Goal: Information Seeking & Learning: Learn about a topic

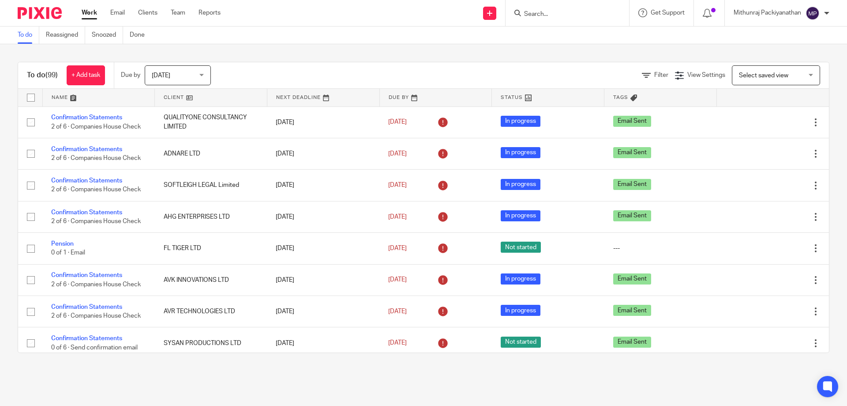
click button "submit" at bounding box center [0, 0] width 0 height 0
click at [577, 21] on div at bounding box center [568, 13] width 124 height 26
click at [577, 17] on input "Search" at bounding box center [562, 15] width 79 height 8
type input "clinical data"
click at [578, 45] on link at bounding box center [596, 38] width 149 height 20
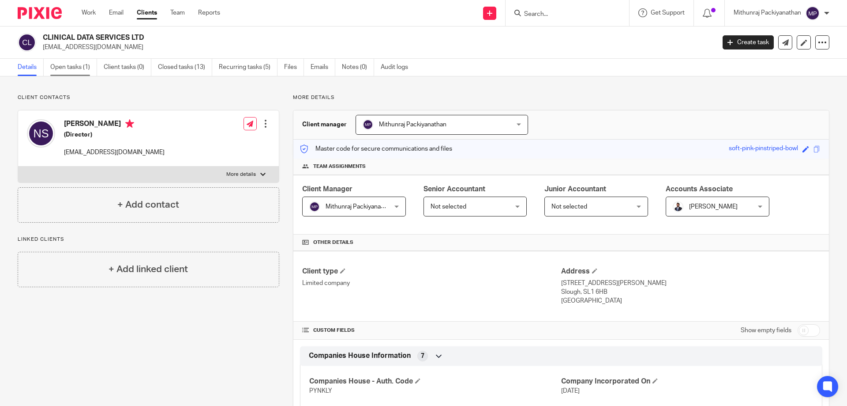
click at [87, 63] on link "Open tasks (1)" at bounding box center [73, 67] width 47 height 17
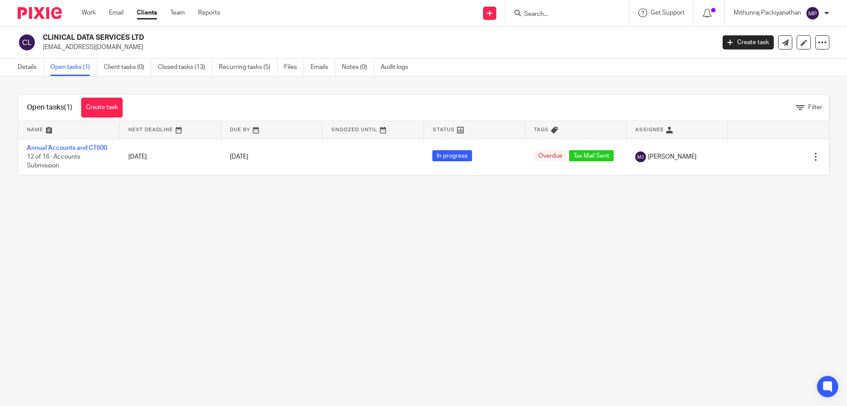
click at [311, 67] on ul "Details Open tasks (1) Client tasks (0) Closed tasks (13) Recurring tasks (5) F…" at bounding box center [220, 67] width 404 height 17
click at [320, 64] on link "Emails" at bounding box center [323, 67] width 25 height 17
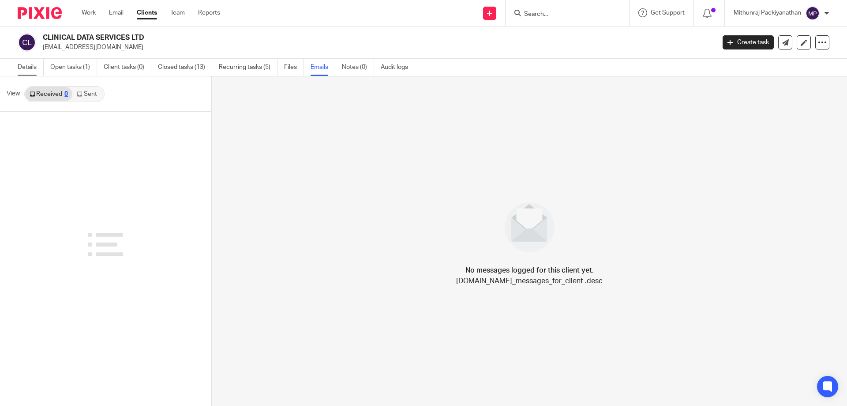
click at [21, 62] on link "Details" at bounding box center [31, 67] width 26 height 17
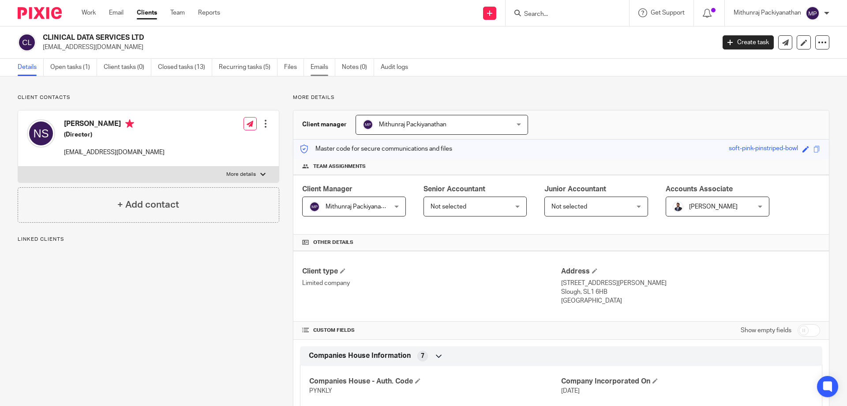
click at [322, 64] on link "Emails" at bounding box center [323, 67] width 25 height 17
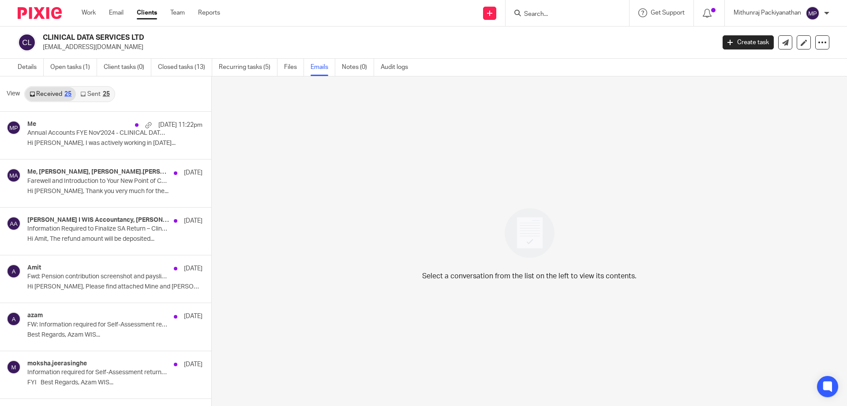
click at [99, 95] on link "Sent 25" at bounding box center [95, 94] width 38 height 14
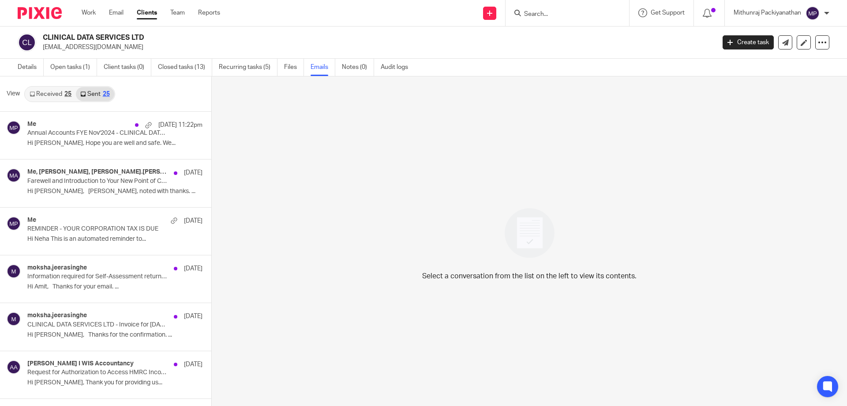
scroll to position [1, 0]
click at [99, 95] on link "Sent 25" at bounding box center [95, 93] width 38 height 14
click at [93, 94] on link "Sent 25" at bounding box center [95, 93] width 38 height 14
click at [64, 93] on div "25" at bounding box center [67, 93] width 7 height 6
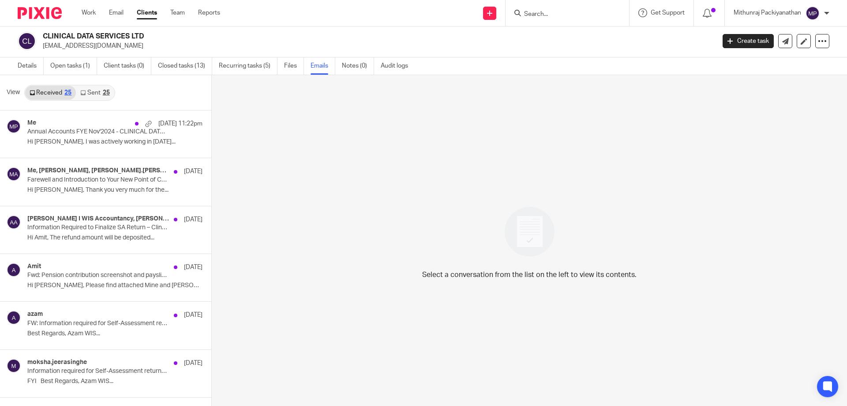
click at [89, 96] on link "Sent 25" at bounding box center [95, 93] width 38 height 14
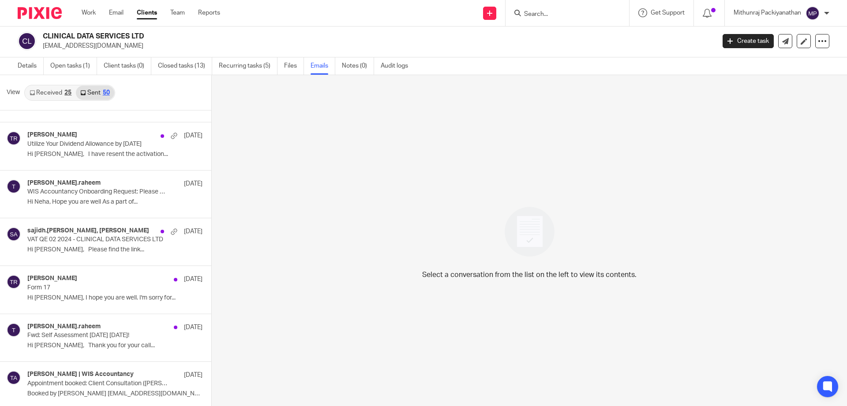
scroll to position [1232, 0]
click at [108, 200] on p "Hi Neha, Hope you are well As a part of..." at bounding box center [101, 202] width 149 height 8
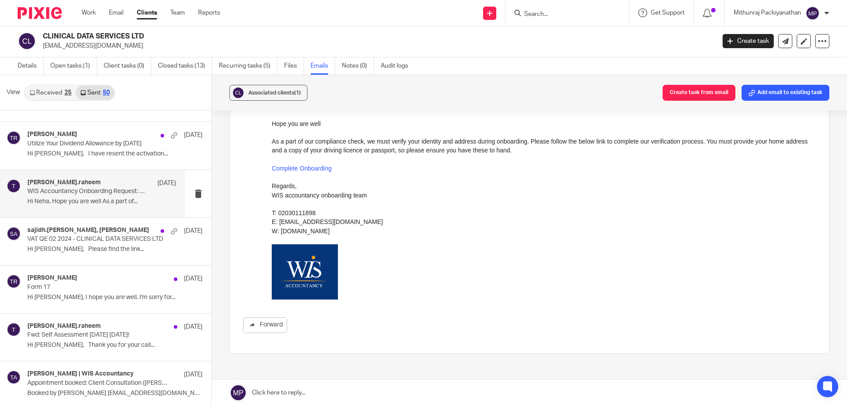
scroll to position [159, 0]
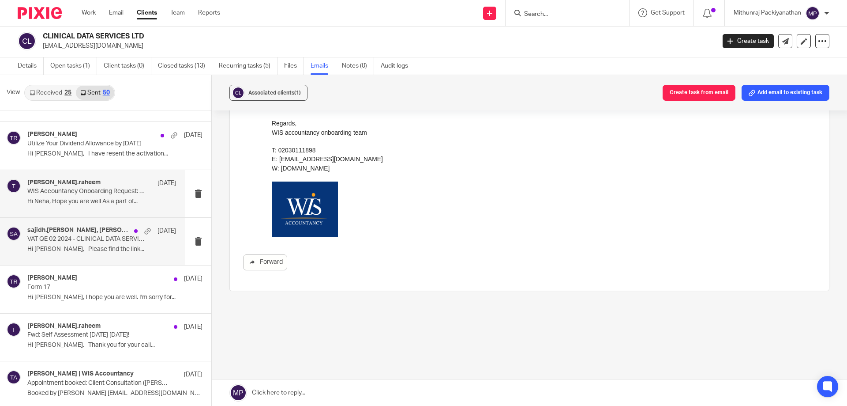
click at [130, 252] on p "Hi Neha, Please find the link..." at bounding box center [101, 249] width 149 height 8
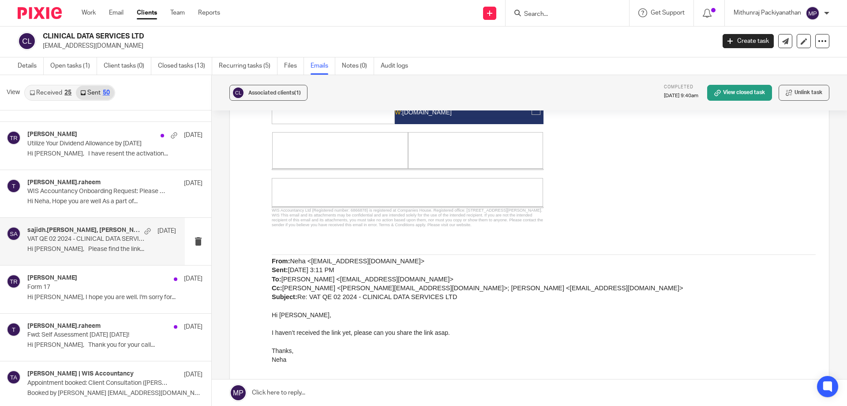
scroll to position [0, 0]
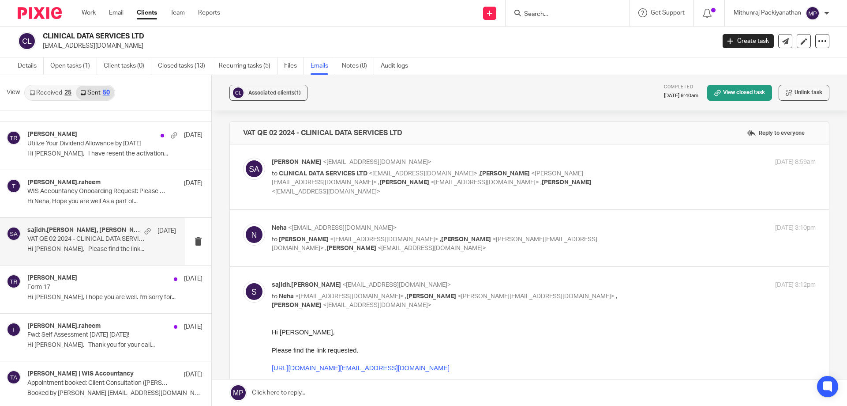
click at [362, 246] on label at bounding box center [529, 238] width 599 height 56
click at [243, 223] on input "checkbox" at bounding box center [243, 223] width 0 height 0
checkbox input "true"
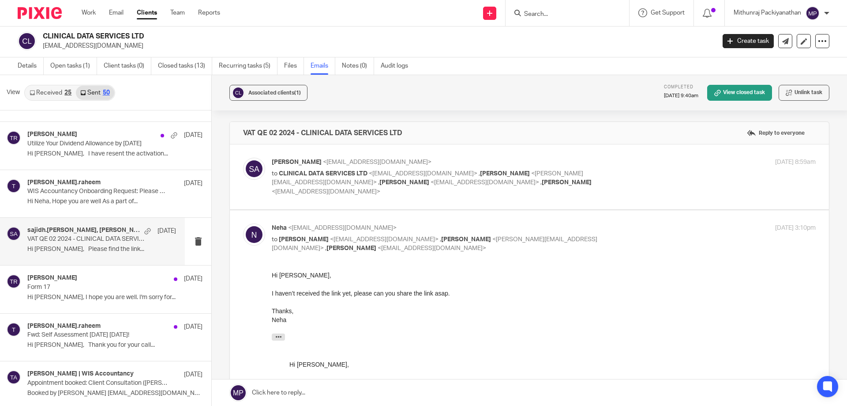
click at [396, 199] on label at bounding box center [529, 176] width 599 height 65
click at [243, 158] on input "checkbox" at bounding box center [243, 157] width 0 height 0
checkbox input "true"
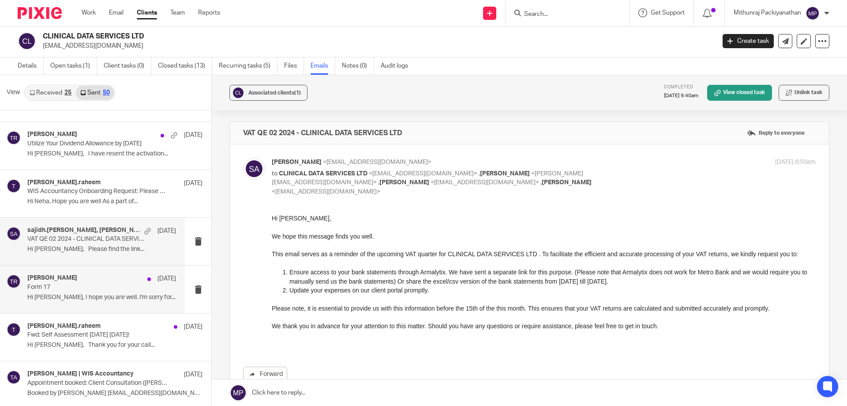
click at [101, 280] on div "Tuan Raheem 20 Feb 2024" at bounding box center [101, 278] width 149 height 9
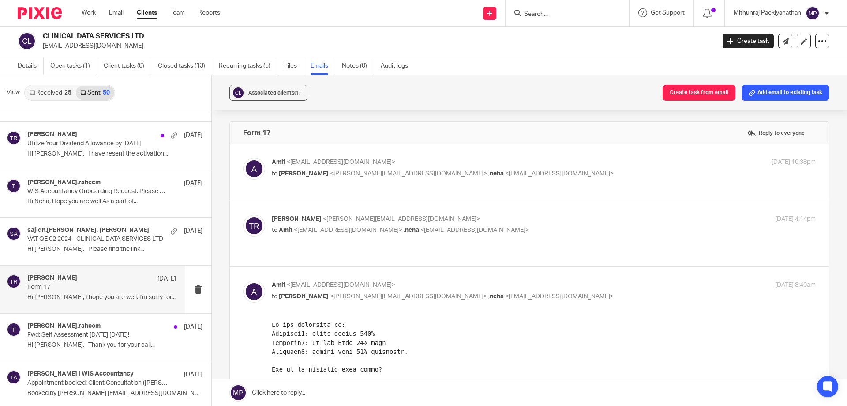
click at [334, 242] on div "Tuan Raheem <tuan.raheem@wis-accountancy.co.uk> to Amit <amitwave@gmail.com> , …" at bounding box center [529, 234] width 573 height 38
click at [359, 200] on label at bounding box center [529, 172] width 599 height 56
click at [243, 158] on input "checkbox" at bounding box center [243, 157] width 0 height 0
checkbox input "true"
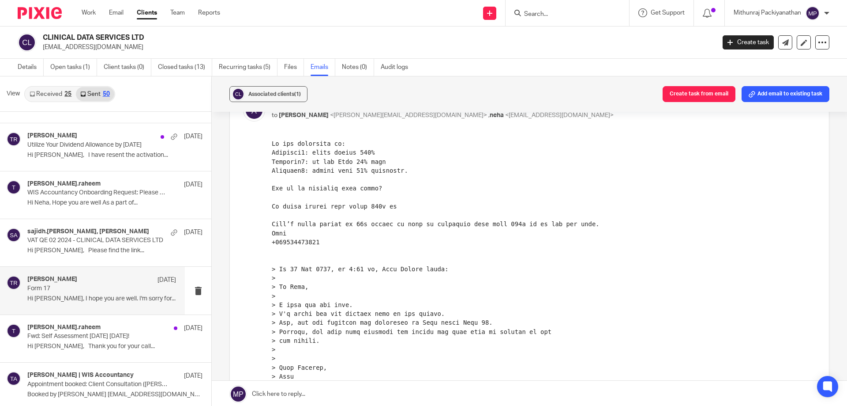
scroll to position [337, 0]
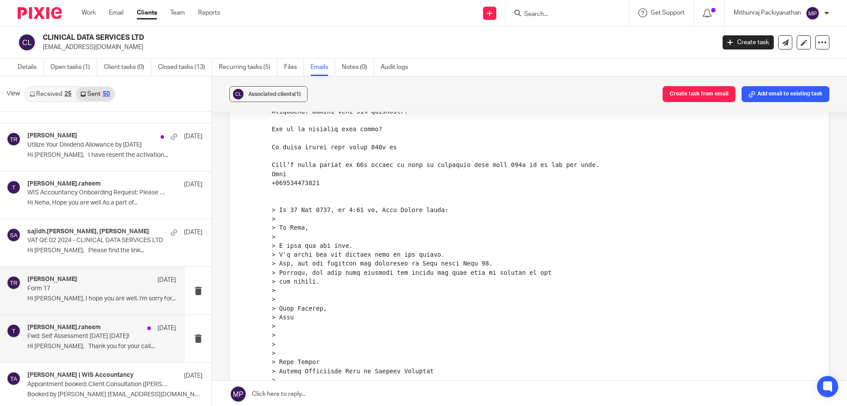
click at [158, 330] on p "7 Feb 2024" at bounding box center [167, 328] width 19 height 9
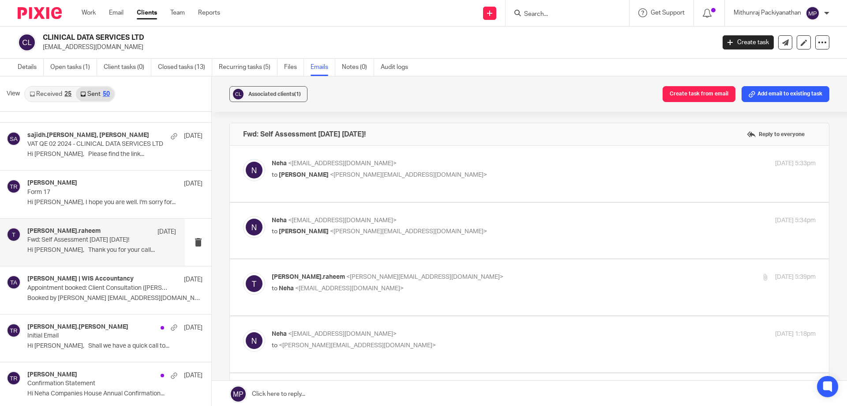
scroll to position [1330, 0]
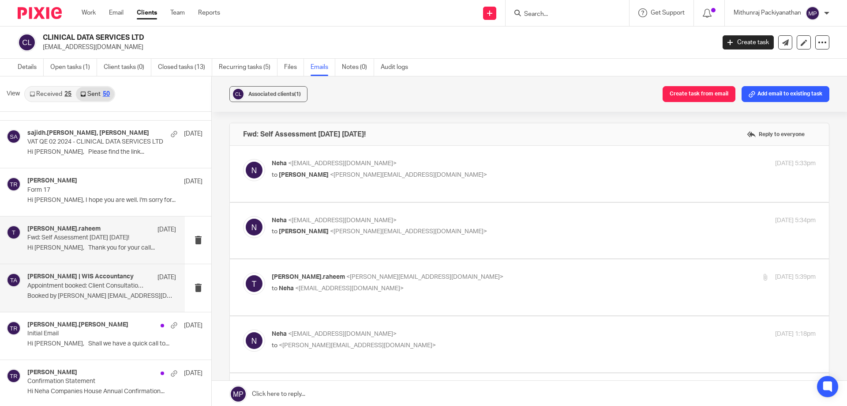
click at [140, 286] on div "Tuan Raheem | WIS Accountancy 1 Feb 2024 Appointment booked: Client Consultatio…" at bounding box center [101, 288] width 149 height 30
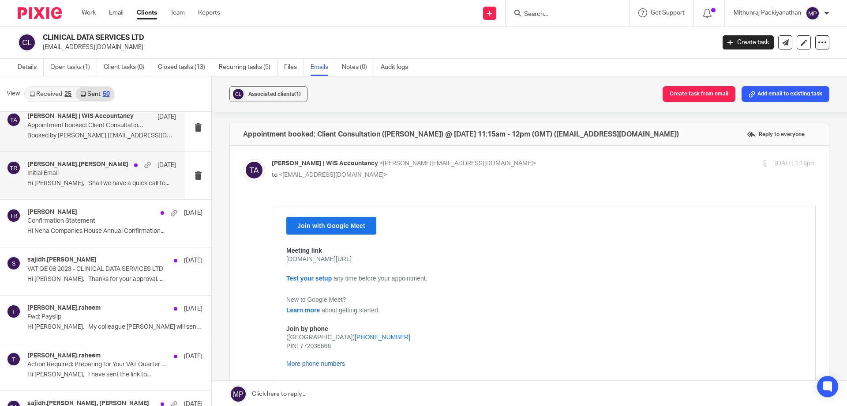
scroll to position [1499, 0]
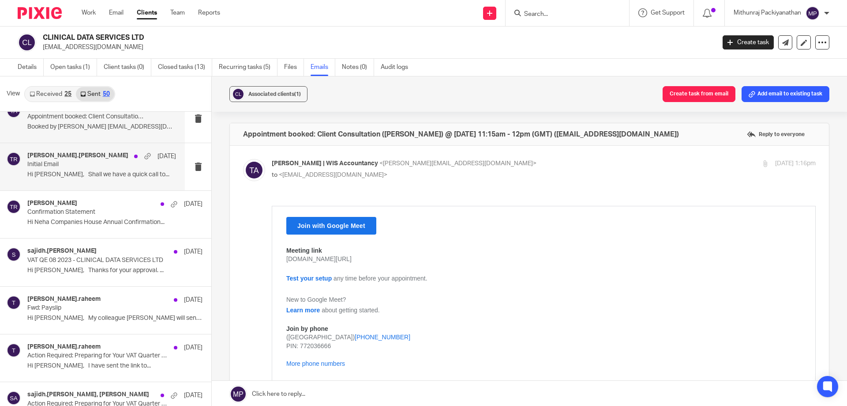
click at [126, 184] on div "tuan.raheem, Tuan Raheem 6 Dec 2023 Initial Email Hi Neha, Shall we have a quic…" at bounding box center [92, 166] width 185 height 47
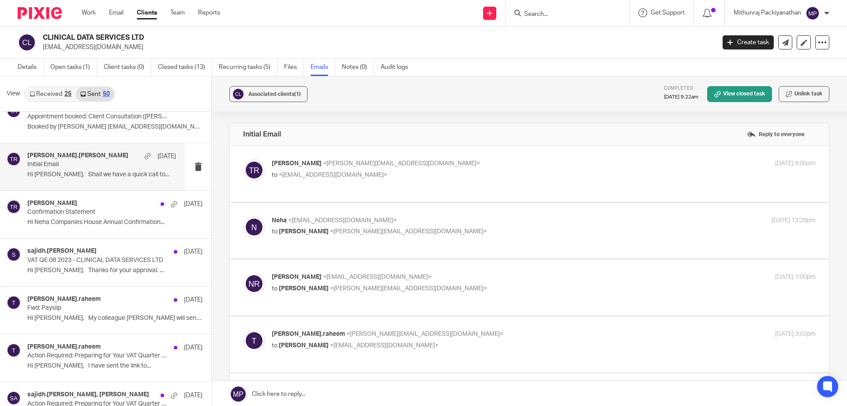
scroll to position [0, 0]
click at [352, 249] on label at bounding box center [529, 231] width 599 height 56
click at [243, 216] on input "checkbox" at bounding box center [243, 215] width 0 height 0
checkbox input "true"
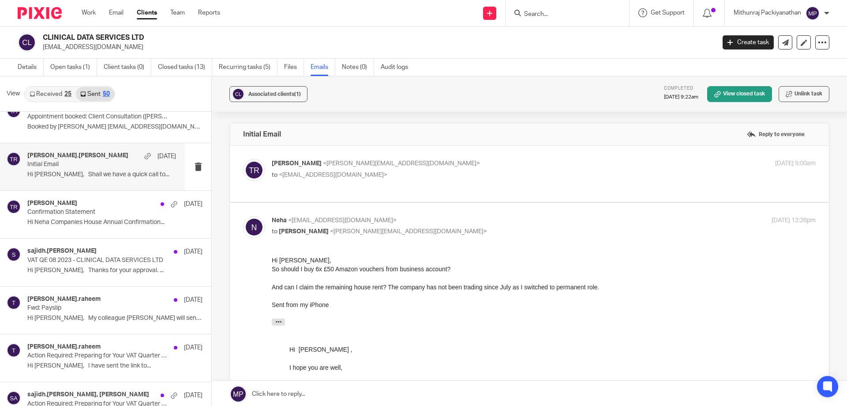
click at [396, 186] on div "Tuan Raheem <tuan.raheem@wis-accountancy.co.uk> to <neha83s@gmail.com> 1 Nov 20…" at bounding box center [529, 174] width 573 height 30
click at [418, 183] on div "Tuan Raheem <tuan.raheem@wis-accountancy.co.uk> to <neha83s@gmail.com> 1 Nov 20…" at bounding box center [529, 174] width 573 height 30
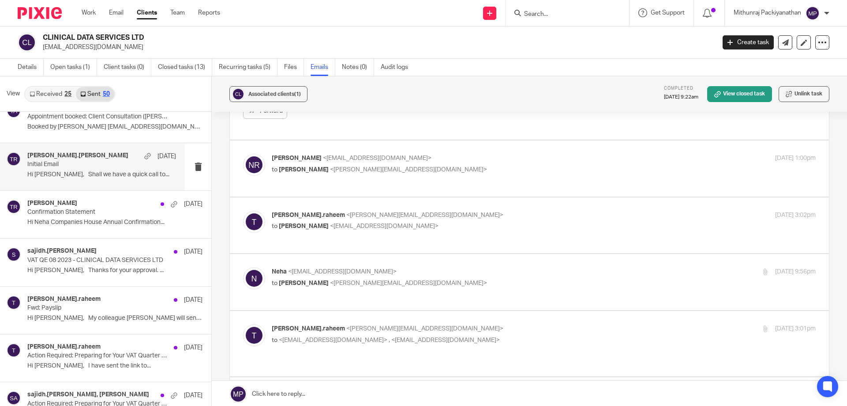
scroll to position [392, 0]
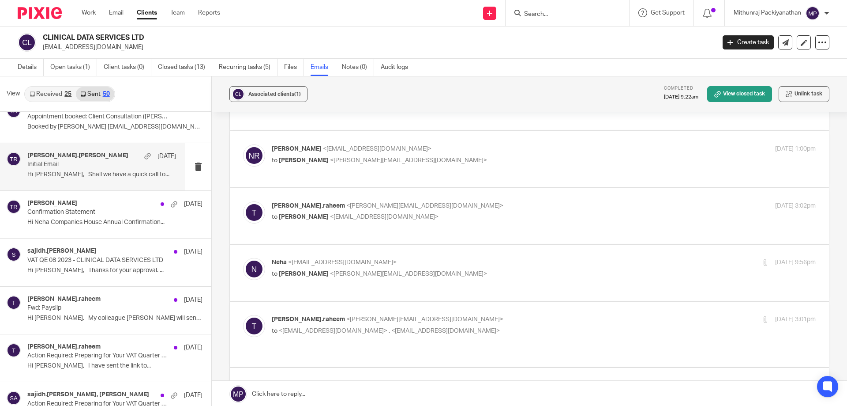
click at [438, 182] on label at bounding box center [529, 159] width 599 height 56
click at [243, 144] on input "checkbox" at bounding box center [243, 144] width 0 height 0
checkbox input "true"
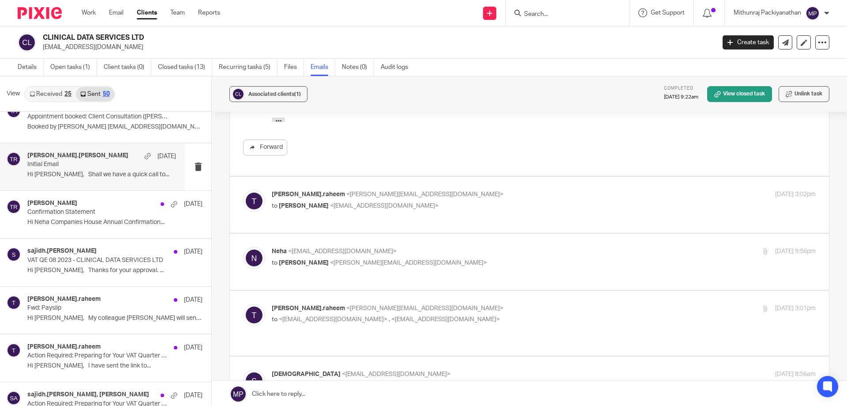
scroll to position [653, 0]
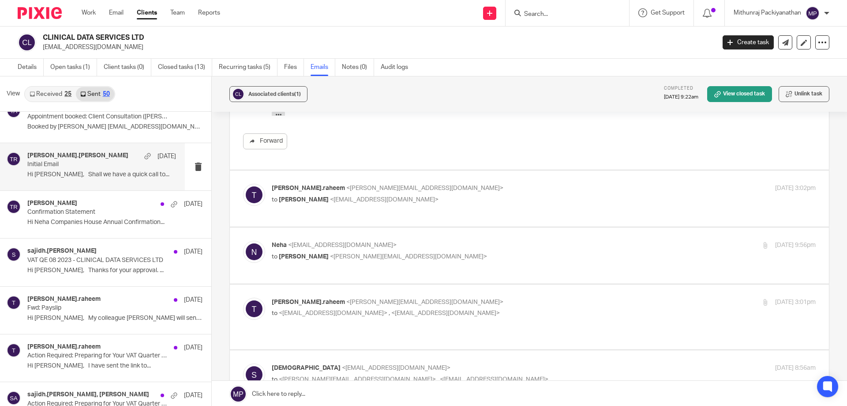
click at [439, 203] on p "to Neha Ranjan <neha83s@gmail.com>" at bounding box center [453, 199] width 363 height 9
checkbox input "true"
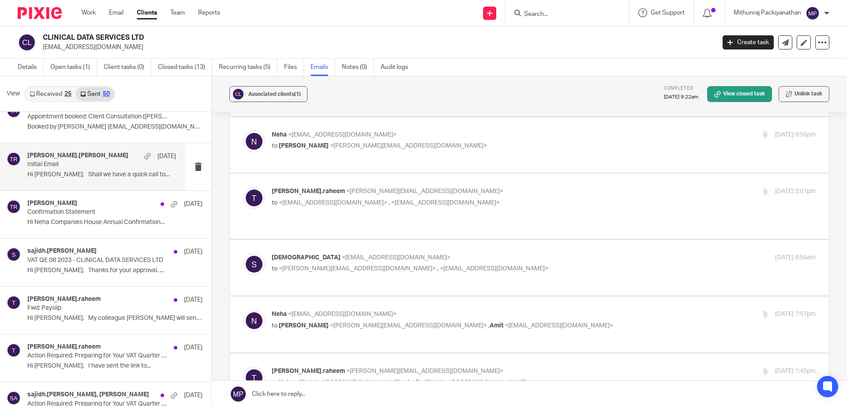
scroll to position [1375, 0]
click at [454, 158] on label at bounding box center [529, 143] width 599 height 56
click at [243, 128] on input "checkbox" at bounding box center [243, 128] width 0 height 0
checkbox input "true"
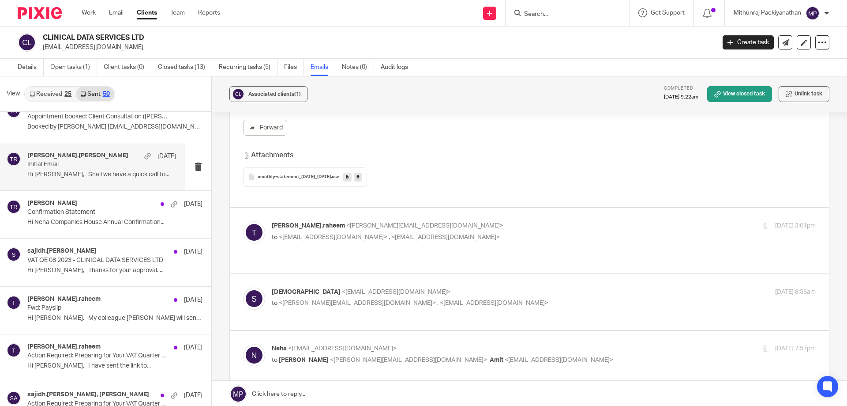
scroll to position [1461, 0]
click at [448, 252] on label at bounding box center [529, 238] width 599 height 65
click at [243, 219] on input "checkbox" at bounding box center [243, 218] width 0 height 0
checkbox input "true"
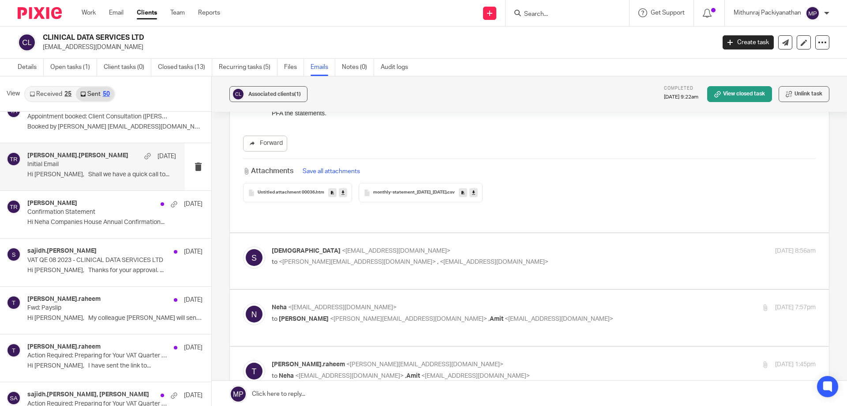
scroll to position [1686, 0]
click at [442, 263] on div "santusha <santusha@wis-accountancy.co.uk> to <tuan.raheem@wis-accountancy.co.uk…" at bounding box center [529, 260] width 573 height 30
click at [443, 272] on label at bounding box center [529, 259] width 599 height 56
click at [243, 245] on input "checkbox" at bounding box center [243, 244] width 0 height 0
checkbox input "true"
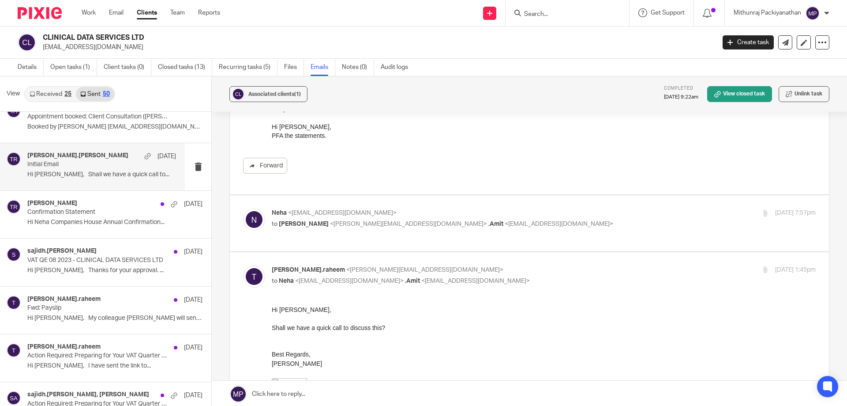
scroll to position [1987, 0]
click at [445, 234] on label at bounding box center [529, 223] width 599 height 56
click at [243, 208] on input "checkbox" at bounding box center [243, 207] width 0 height 0
checkbox input "true"
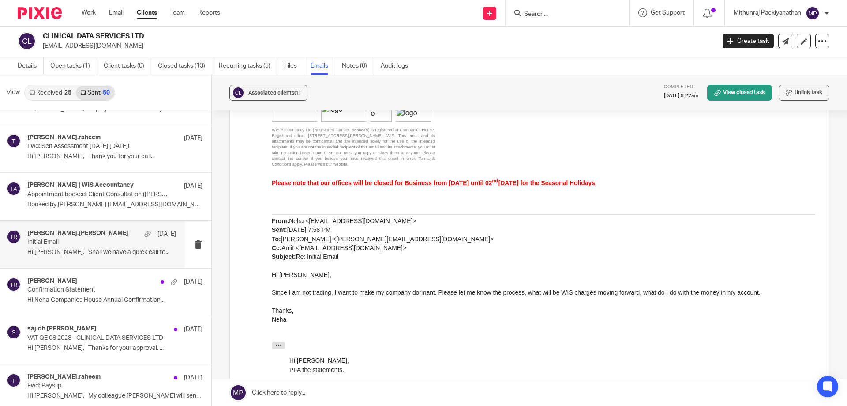
scroll to position [1420, 0]
click at [152, 158] on p "Hi Neha, Thank you for your call..." at bounding box center [101, 157] width 149 height 8
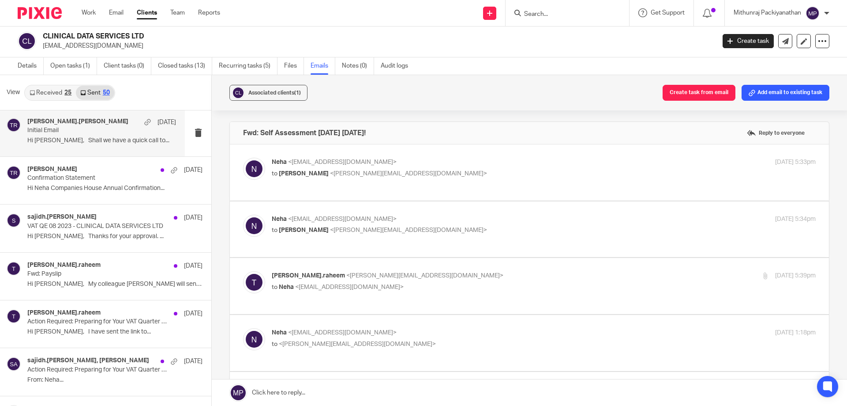
scroll to position [1622, 0]
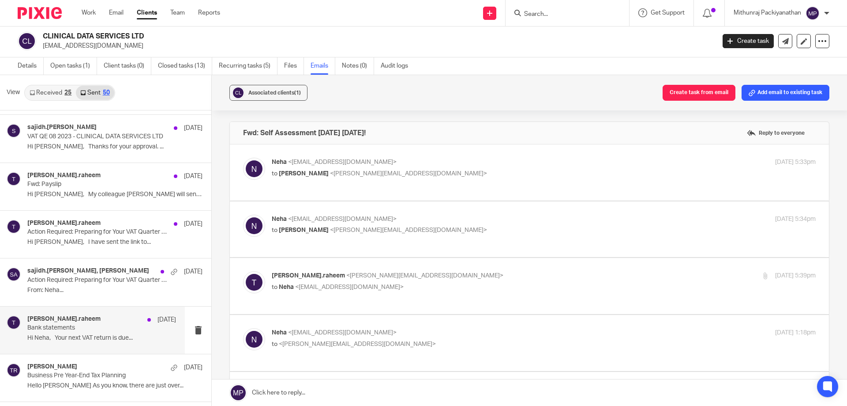
click at [127, 308] on div "tuan.raheem 5 Sep 2023 Bank statements Hi Neha, Your next VAT return is due..." at bounding box center [92, 329] width 185 height 47
click at [133, 289] on p "From: Neha..." at bounding box center [101, 290] width 149 height 8
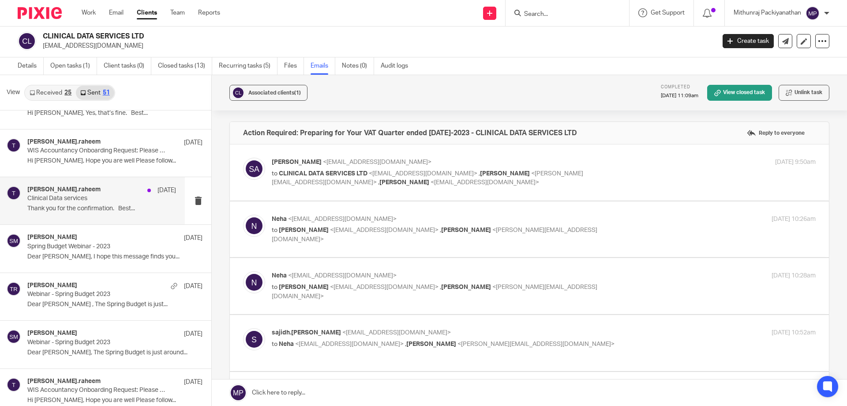
scroll to position [1942, 0]
click at [121, 196] on p "Clinical Data services" at bounding box center [86, 199] width 119 height 8
click at [109, 204] on div "tuan.raheem 2 Jun 2023 Clinical Data services Thank you for the confirmation. B…" at bounding box center [101, 201] width 149 height 30
click at [324, 191] on label at bounding box center [529, 172] width 599 height 56
click at [243, 158] on input "checkbox" at bounding box center [243, 157] width 0 height 0
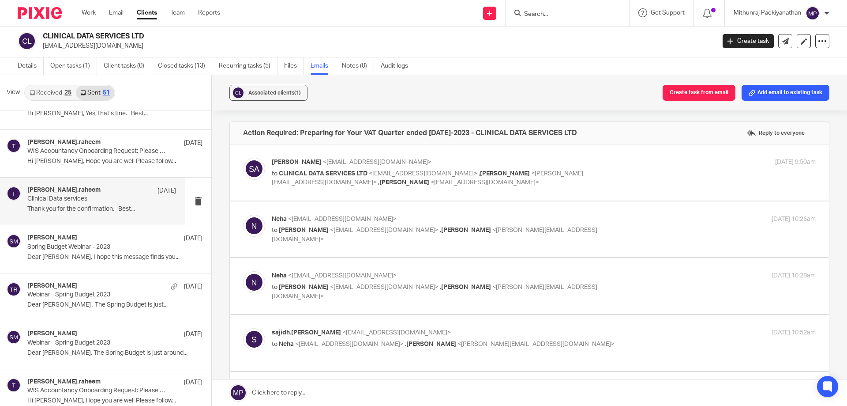
checkbox input "true"
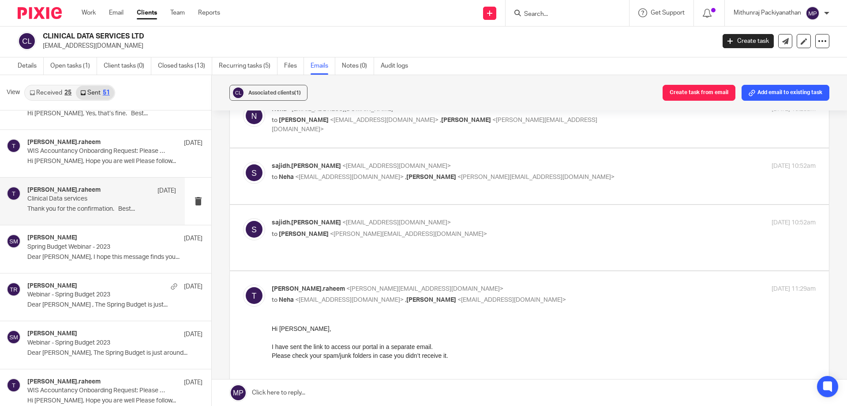
scroll to position [356, 0]
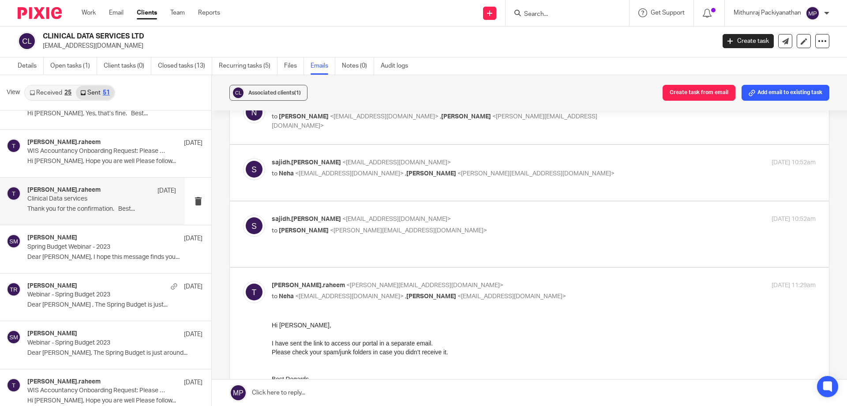
click at [412, 128] on div "Neha <neha83s@gmail.com> to Sajidh Ahamed <sajidh.ahmed@wis-accountancy.co.uk> …" at bounding box center [529, 116] width 573 height 30
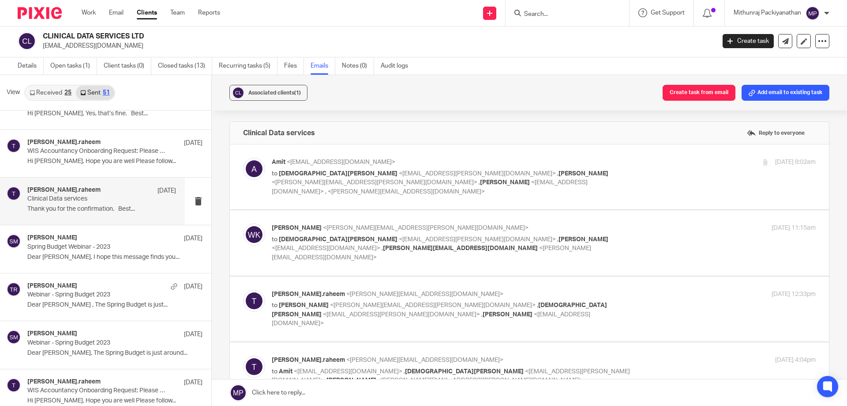
scroll to position [0, 0]
click at [411, 133] on div "Clinical Data services Reply to everyone" at bounding box center [529, 133] width 599 height 22
click at [402, 195] on label at bounding box center [529, 176] width 599 height 65
click at [243, 158] on input "checkbox" at bounding box center [243, 157] width 0 height 0
checkbox input "true"
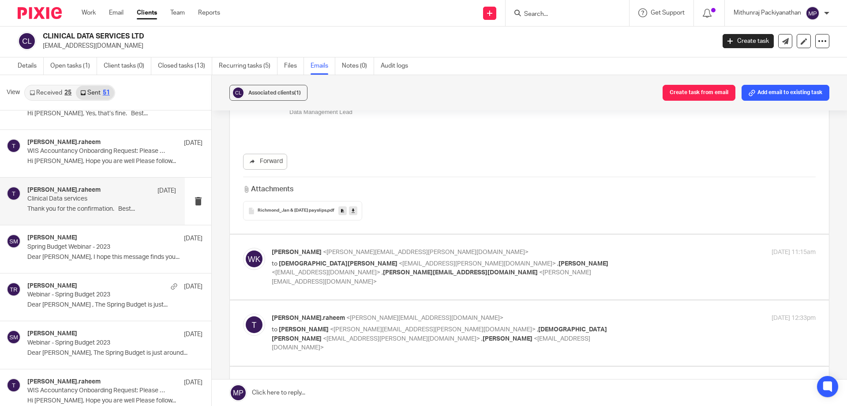
scroll to position [284, 0]
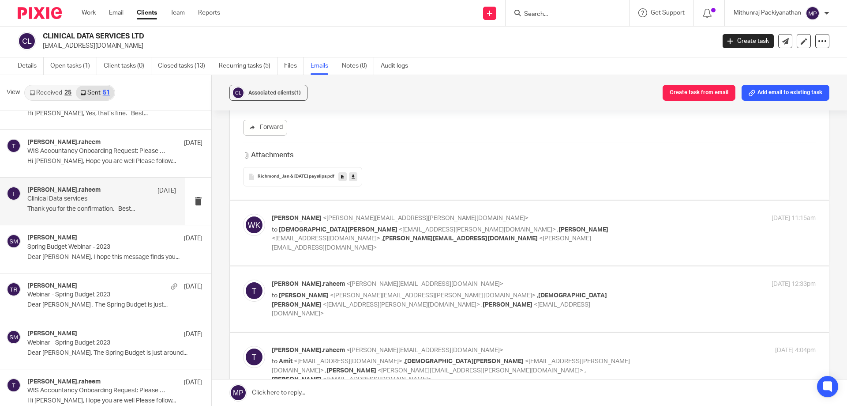
click at [400, 239] on label at bounding box center [529, 232] width 599 height 65
click at [243, 214] on input "checkbox" at bounding box center [243, 213] width 0 height 0
checkbox input "true"
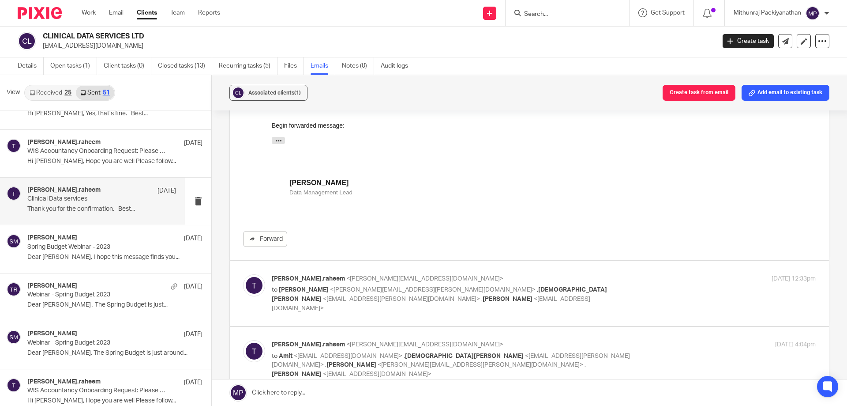
scroll to position [584, 0]
click at [395, 288] on label at bounding box center [529, 292] width 599 height 65
click at [243, 274] on input "checkbox" at bounding box center [243, 273] width 0 height 0
checkbox input "true"
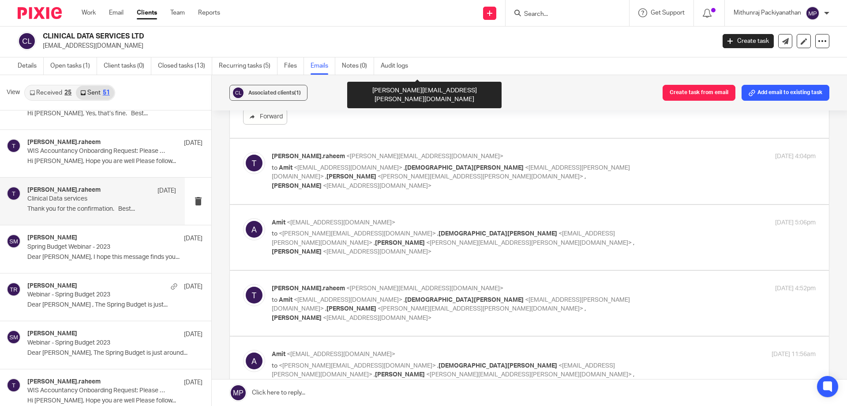
scroll to position [1343, 0]
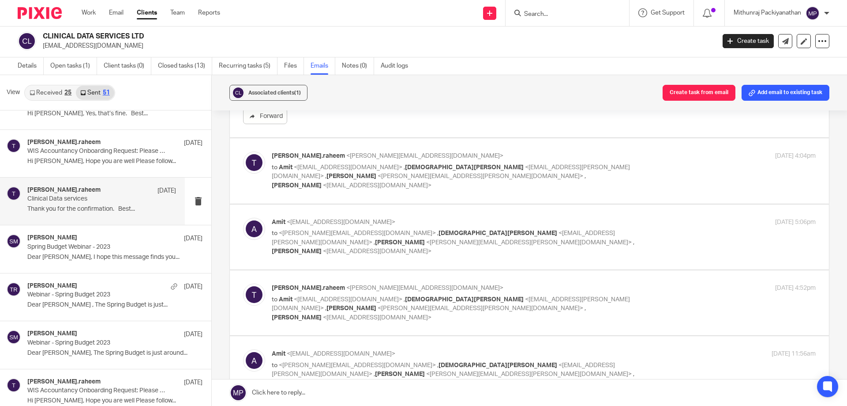
click at [409, 204] on div "Amit <amitwave@gmail.com> to <tuan.raheem@wis-accountancy.co.uk> , Suneth Silva…" at bounding box center [530, 237] width 600 height 66
click at [409, 166] on label at bounding box center [529, 170] width 599 height 65
click at [243, 151] on input "checkbox" at bounding box center [243, 151] width 0 height 0
checkbox input "true"
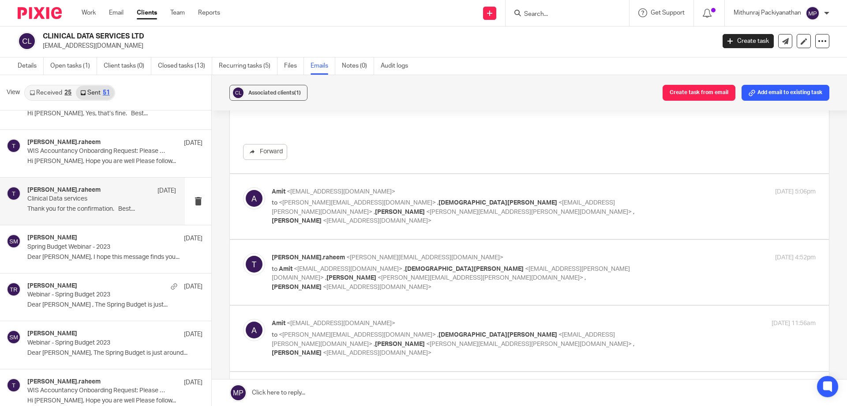
scroll to position [1939, 0]
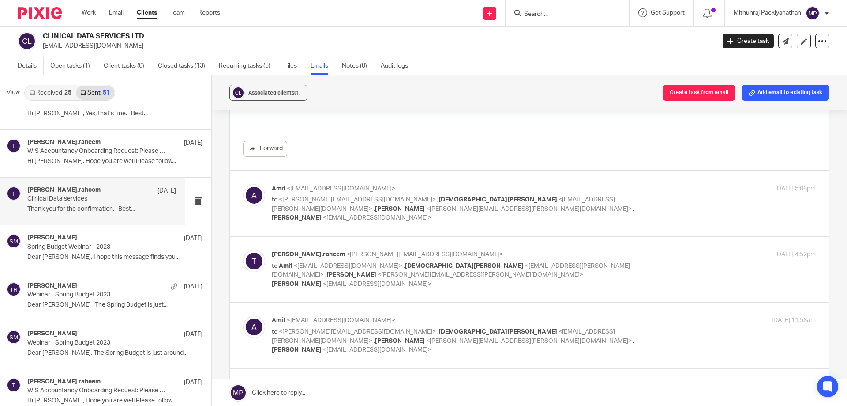
click at [392, 178] on label at bounding box center [529, 203] width 599 height 65
click at [243, 184] on input "checkbox" at bounding box center [243, 184] width 0 height 0
checkbox input "true"
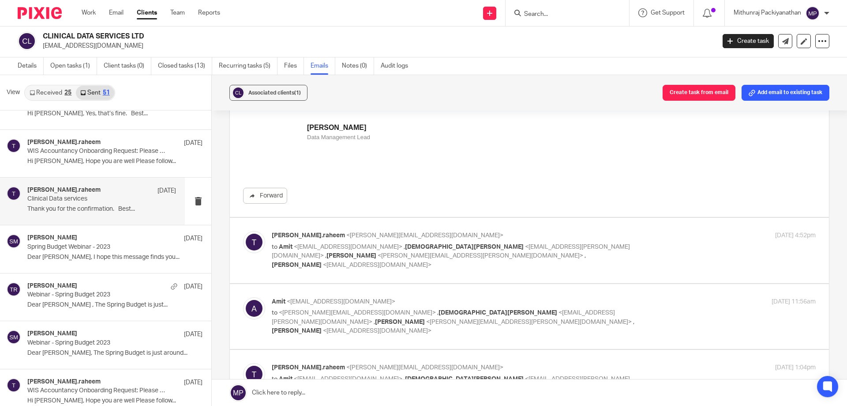
scroll to position [2676, 0]
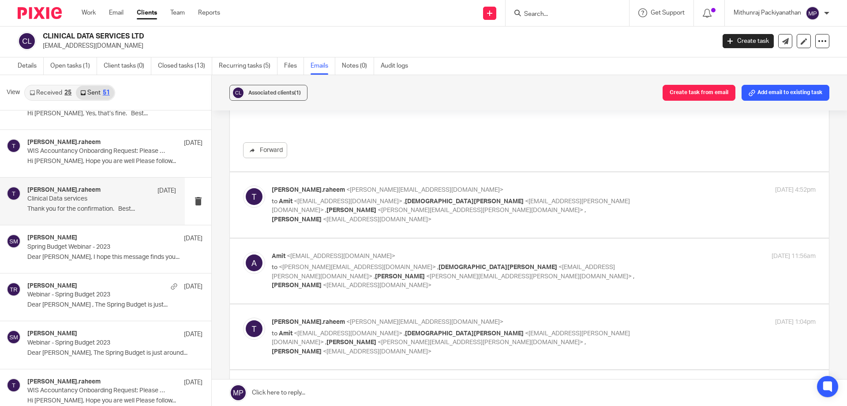
click at [406, 172] on label at bounding box center [529, 204] width 599 height 65
click at [243, 185] on input "checkbox" at bounding box center [243, 185] width 0 height 0
checkbox input "true"
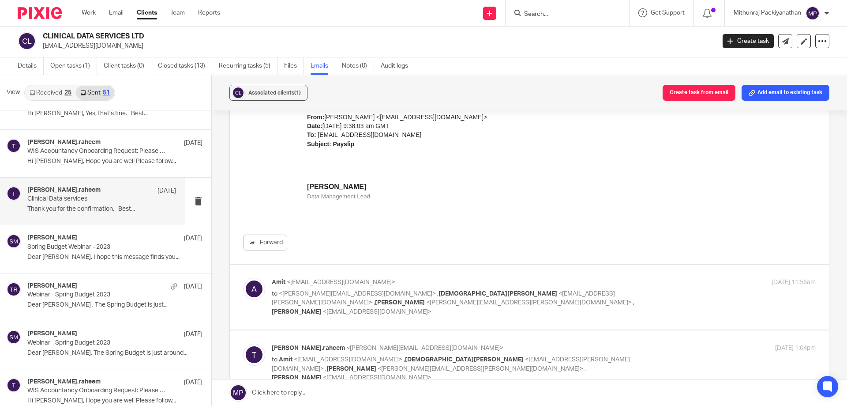
scroll to position [3630, 0]
click at [400, 265] on label at bounding box center [529, 296] width 599 height 65
click at [243, 277] on input "checkbox" at bounding box center [243, 277] width 0 height 0
checkbox input "true"
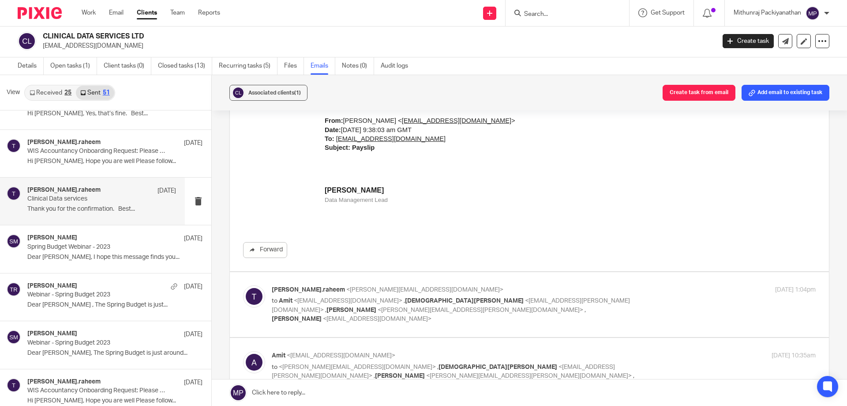
scroll to position [4807, 0]
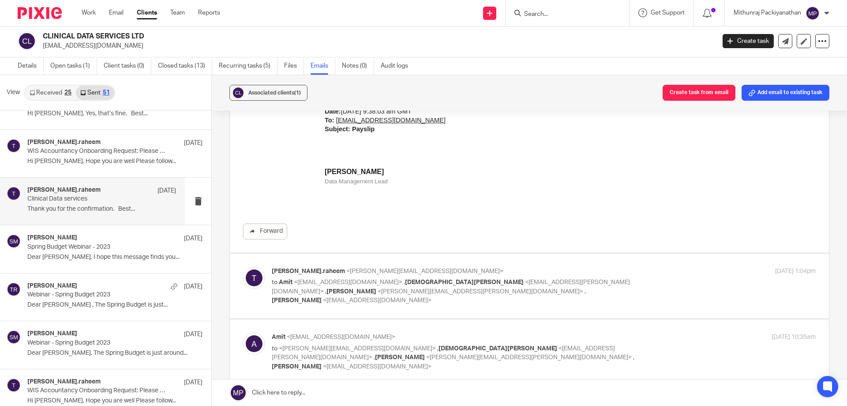
click at [413, 253] on label at bounding box center [529, 285] width 599 height 65
click at [243, 266] on input "checkbox" at bounding box center [243, 266] width 0 height 0
checkbox input "true"
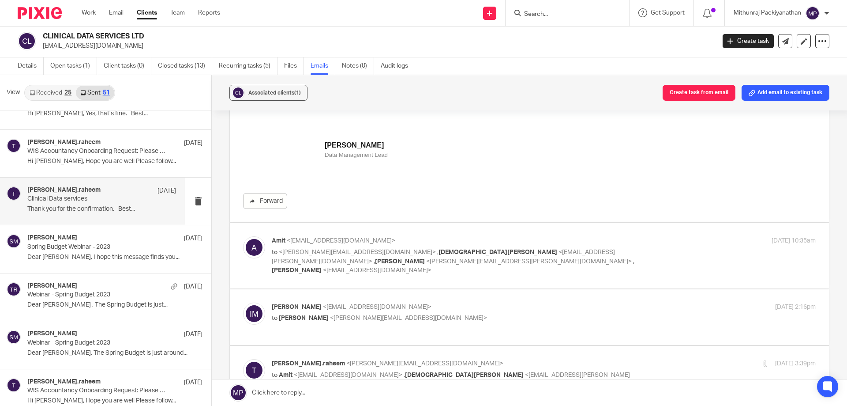
scroll to position [6335, 0]
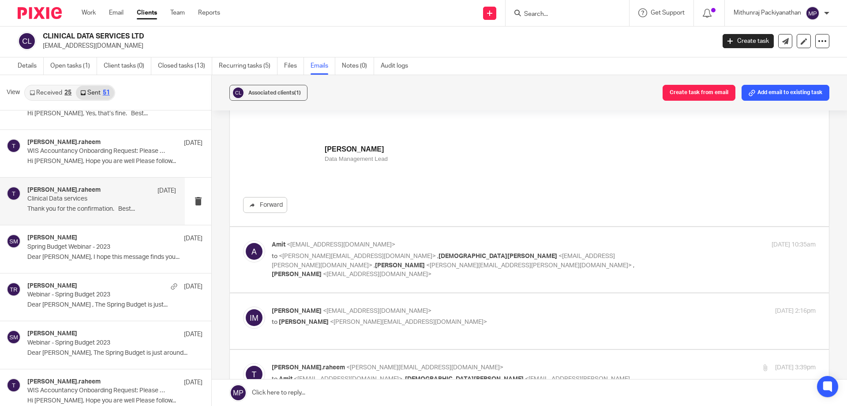
click at [436, 306] on div "Ifthikar Mohamed <ifthikar.mohamed@wis-accountancy.co.uk> to Tuan Raheem <tuan.…" at bounding box center [529, 321] width 573 height 30
click at [433, 293] on label at bounding box center [529, 321] width 599 height 56
click at [243, 306] on input "checkbox" at bounding box center [243, 306] width 0 height 0
checkbox input "true"
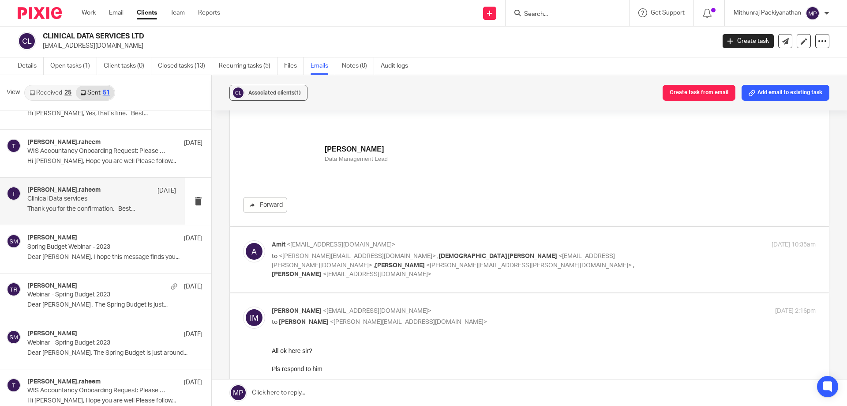
scroll to position [0, 0]
click at [459, 227] on label at bounding box center [529, 259] width 599 height 65
click at [243, 240] on input "checkbox" at bounding box center [243, 240] width 0 height 0
checkbox input "true"
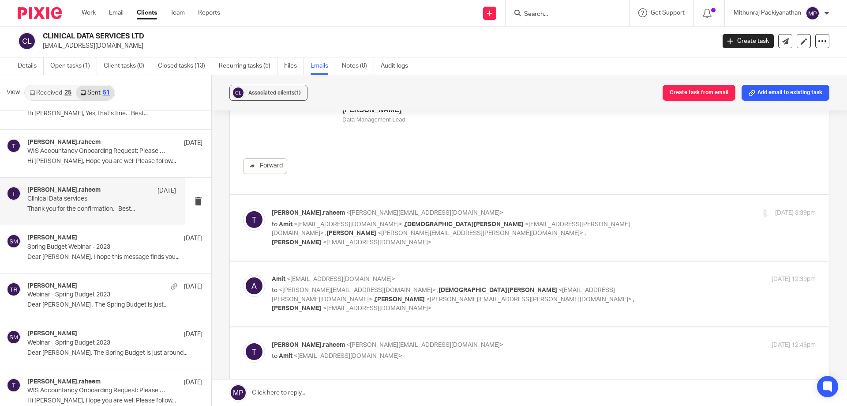
scroll to position [9731, 0]
drag, startPoint x: 116, startPoint y: 84, endPoint x: 354, endPoint y: 178, distance: 256.6
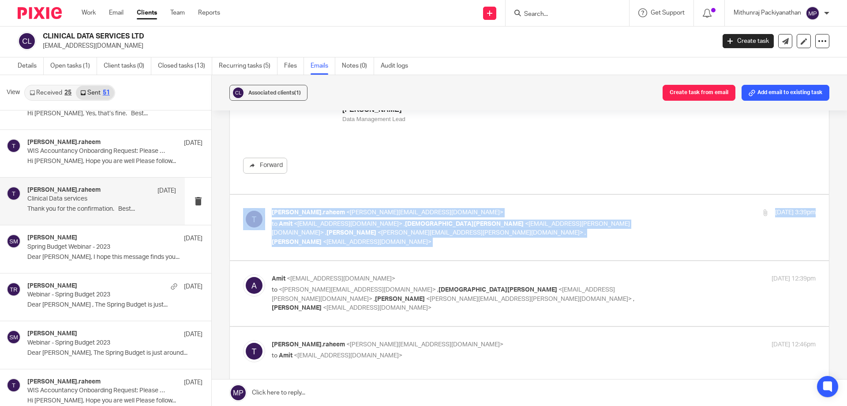
click at [354, 195] on label at bounding box center [529, 227] width 599 height 65
click at [243, 207] on input "checkbox" at bounding box center [243, 207] width 0 height 0
checkbox input "true"
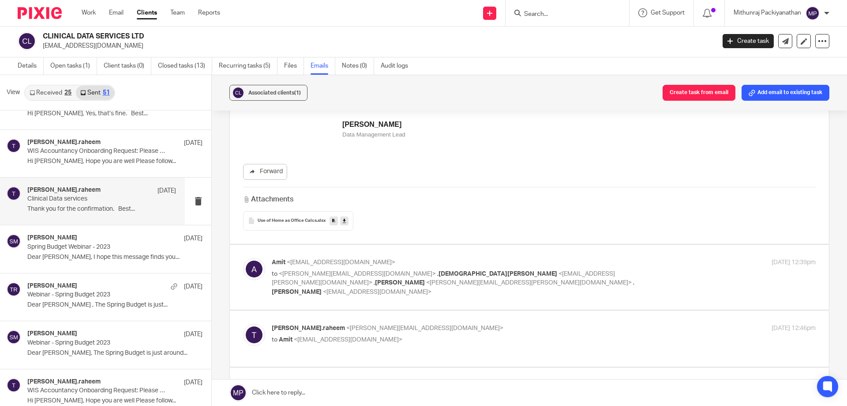
scroll to position [11668, 0]
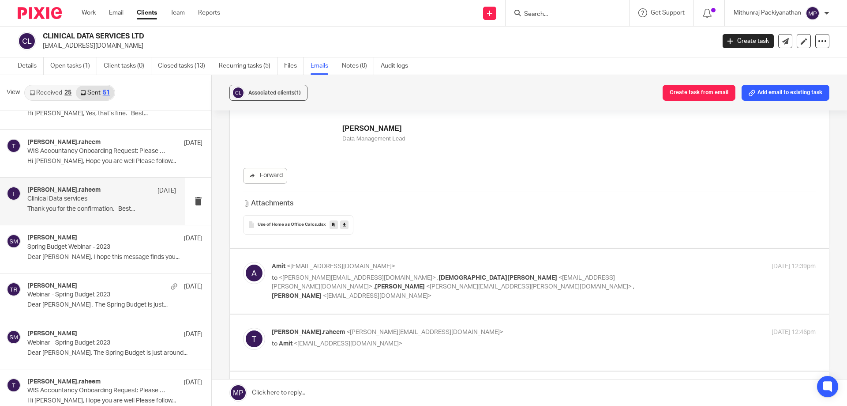
click at [384, 249] on label at bounding box center [529, 281] width 599 height 65
click at [243, 261] on input "checkbox" at bounding box center [243, 261] width 0 height 0
checkbox input "true"
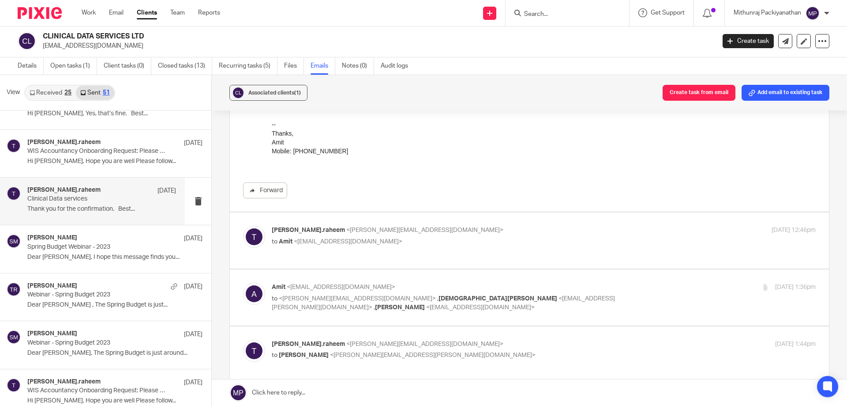
scroll to position [11932, 0]
drag, startPoint x: 114, startPoint y: 90, endPoint x: 353, endPoint y: 176, distance: 254.4
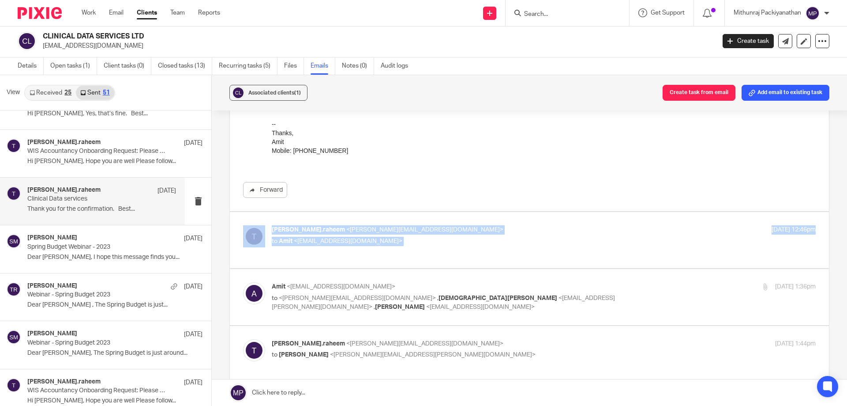
click at [353, 212] on label at bounding box center [529, 240] width 599 height 56
click at [243, 225] on input "checkbox" at bounding box center [243, 225] width 0 height 0
checkbox input "true"
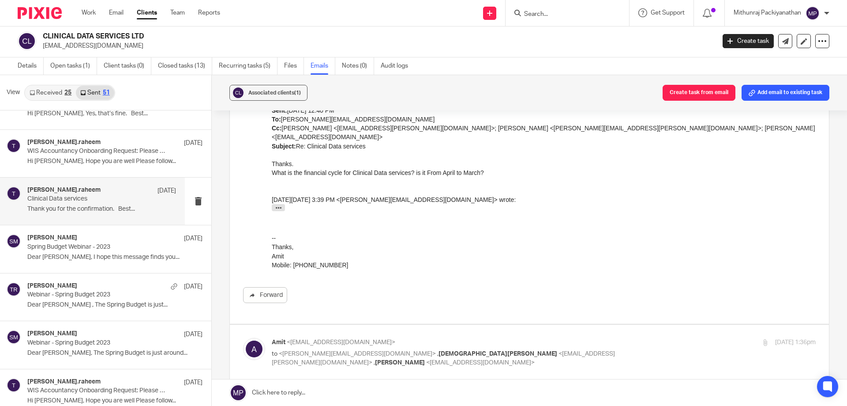
scroll to position [12370, 0]
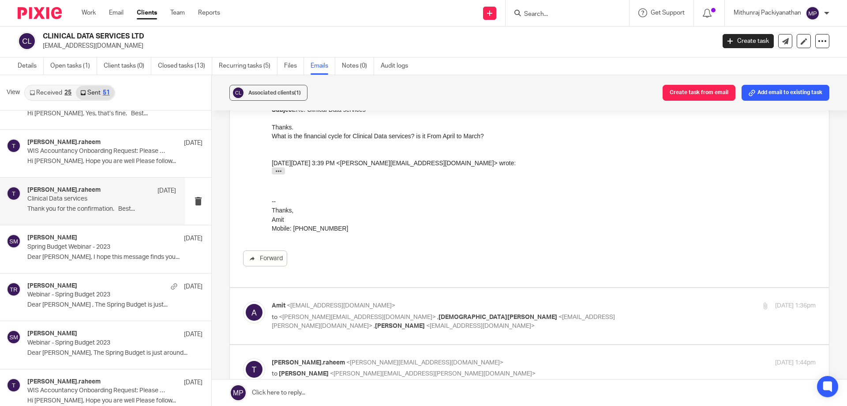
click at [369, 288] on label at bounding box center [529, 316] width 599 height 56
click at [243, 301] on input "checkbox" at bounding box center [243, 301] width 0 height 0
checkbox input "true"
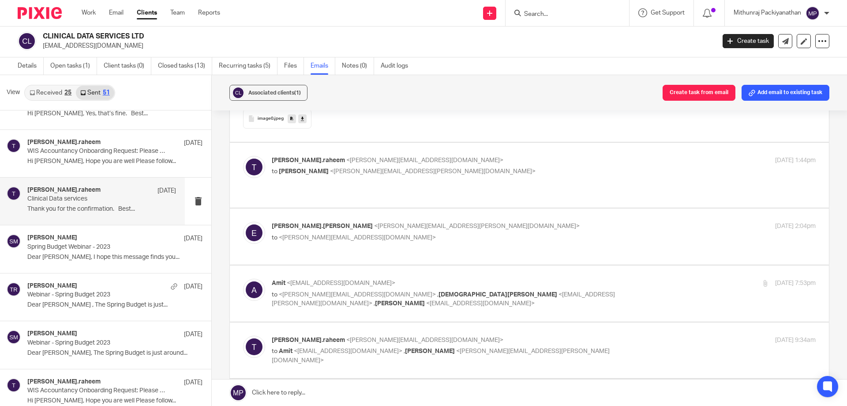
scroll to position [15271, 0]
click at [377, 264] on label at bounding box center [529, 292] width 599 height 56
click at [243, 276] on input "checkbox" at bounding box center [243, 276] width 0 height 0
checkbox input "true"
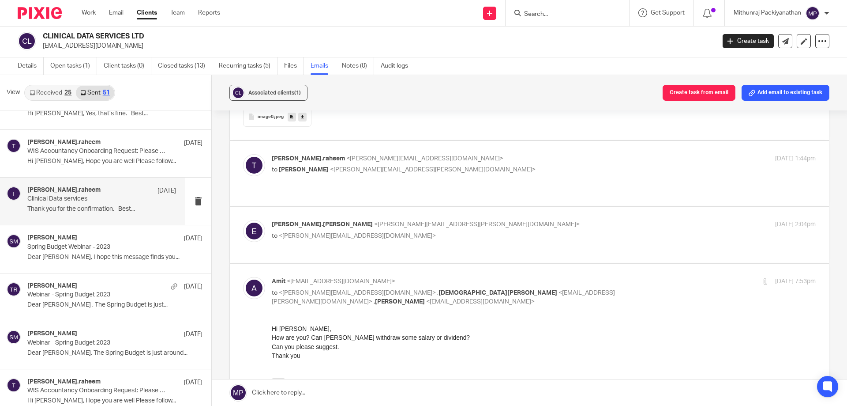
scroll to position [0, 0]
click at [417, 220] on div "esther.david <esther.david@wis-accountancy.co.uk> to <tuan.raheem@wis-accountan…" at bounding box center [529, 235] width 573 height 30
click at [417, 207] on label at bounding box center [529, 235] width 599 height 56
click at [243, 219] on input "checkbox" at bounding box center [243, 219] width 0 height 0
checkbox input "true"
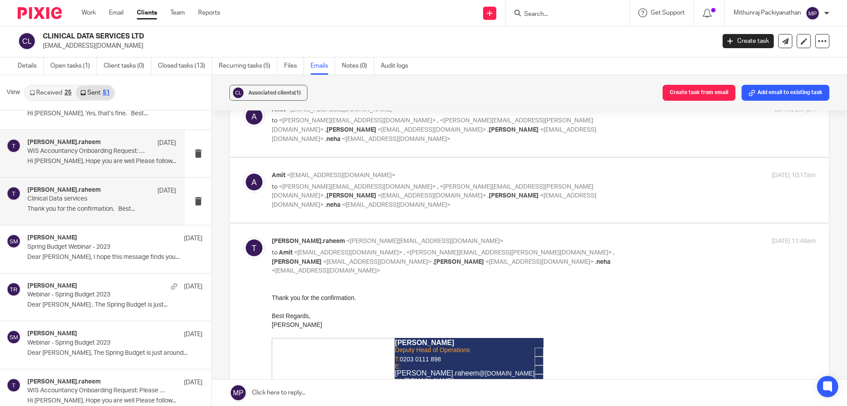
scroll to position [19461, 0]
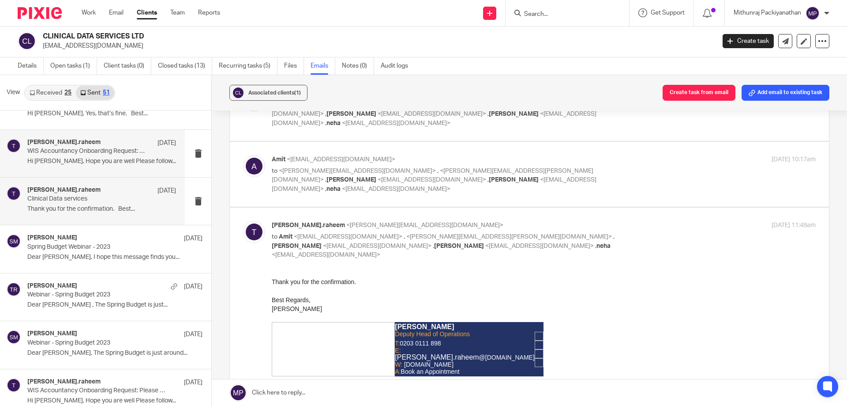
click at [148, 163] on p "Hi Neha, Hope you are well Please follow..." at bounding box center [101, 162] width 149 height 8
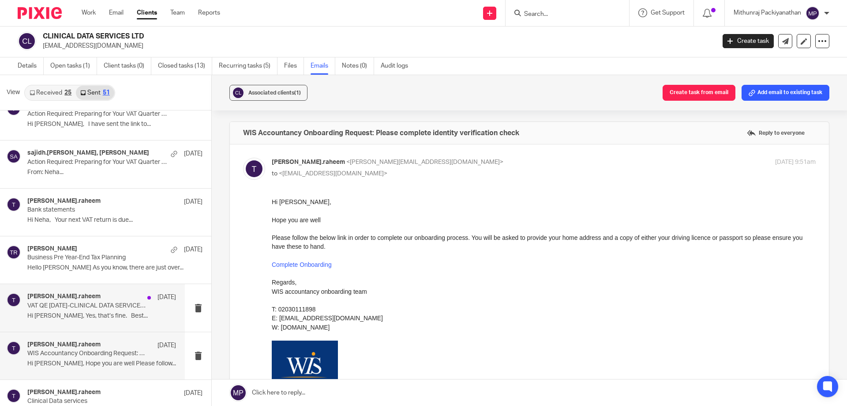
scroll to position [1739, 0]
click at [158, 300] on p "8 Jun 2023" at bounding box center [167, 297] width 19 height 9
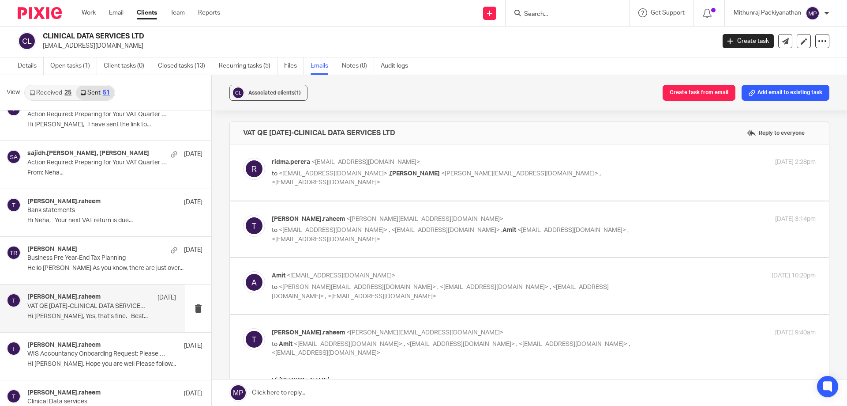
scroll to position [0, 0]
click at [134, 315] on p "Hi Amit, Yes, that’s fine. Best..." at bounding box center [101, 317] width 149 height 8
click at [350, 191] on label at bounding box center [529, 172] width 599 height 56
click at [243, 158] on input "checkbox" at bounding box center [243, 157] width 0 height 0
checkbox input "true"
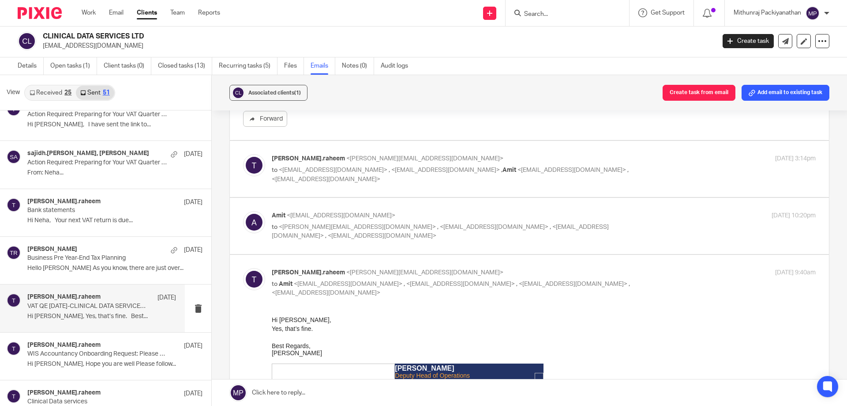
scroll to position [493, 0]
click at [412, 189] on label at bounding box center [529, 170] width 599 height 56
click at [243, 155] on input "checkbox" at bounding box center [243, 154] width 0 height 0
checkbox input "true"
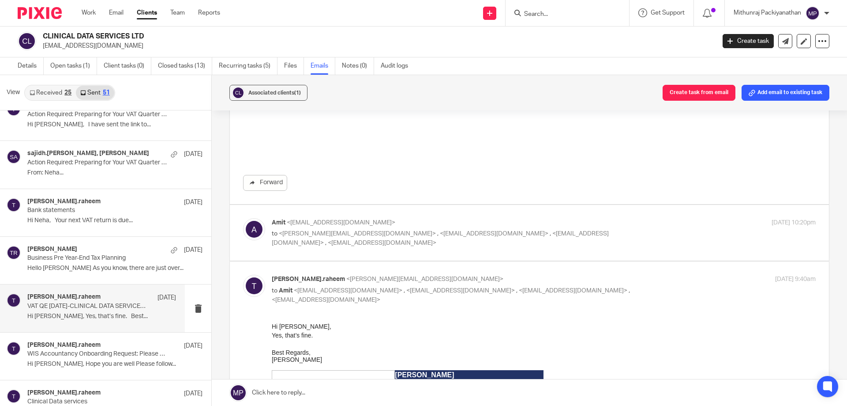
scroll to position [1201, 0]
click at [419, 251] on label at bounding box center [529, 232] width 599 height 56
click at [243, 218] on input "checkbox" at bounding box center [243, 217] width 0 height 0
checkbox input "true"
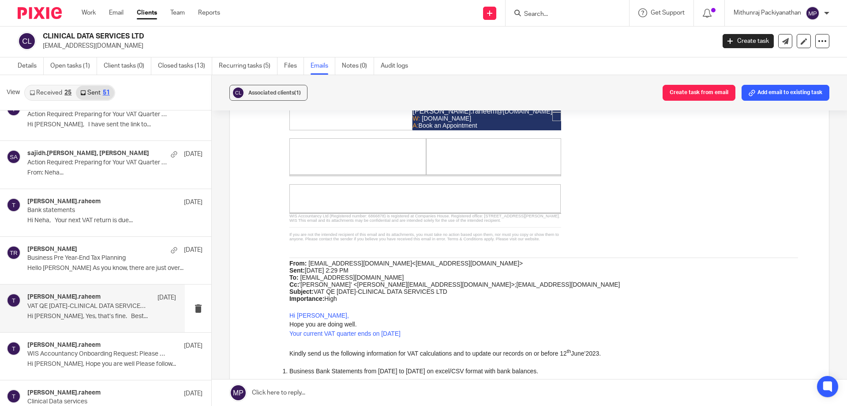
scroll to position [2697, 0]
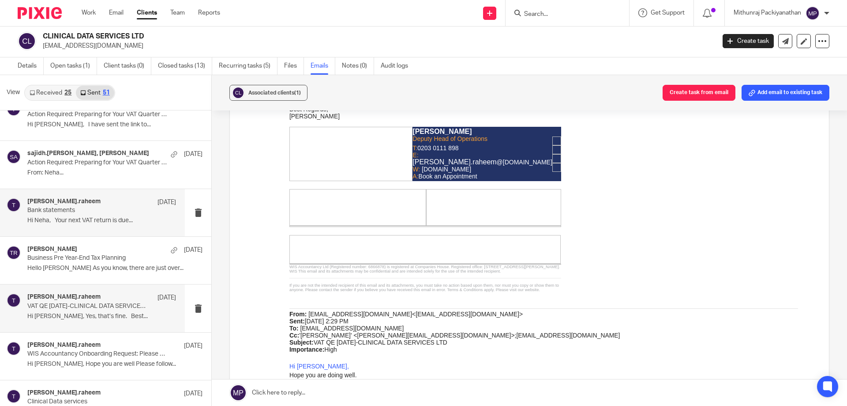
click at [149, 231] on div "tuan.raheem 5 Sep 2023 Bank statements Hi Neha, Your next VAT return is due..." at bounding box center [92, 212] width 185 height 47
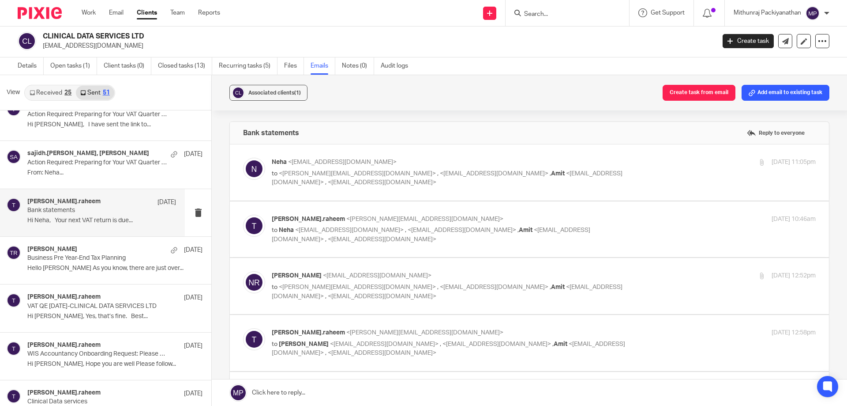
scroll to position [0, 0]
click at [313, 196] on label at bounding box center [529, 172] width 599 height 56
click at [243, 158] on input "checkbox" at bounding box center [243, 157] width 0 height 0
checkbox input "true"
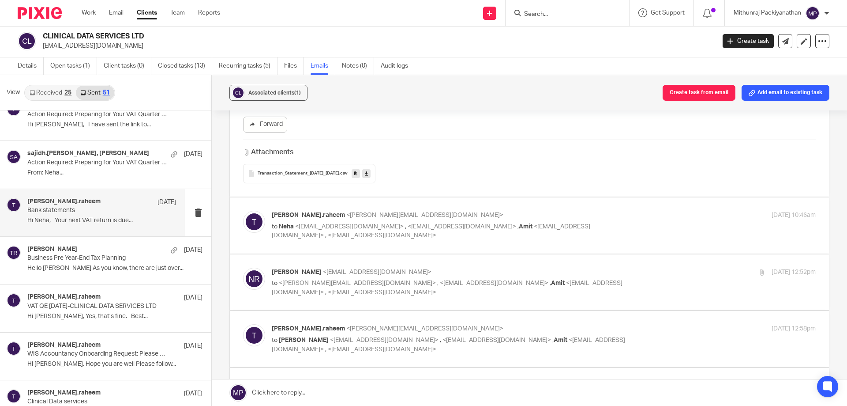
scroll to position [135, 0]
click at [365, 244] on label at bounding box center [529, 223] width 599 height 56
click at [243, 208] on input "checkbox" at bounding box center [243, 208] width 0 height 0
checkbox input "true"
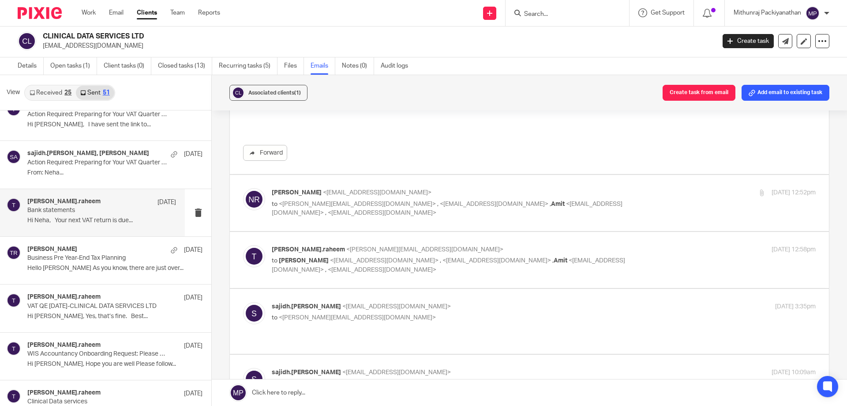
scroll to position [782, 0]
click at [379, 221] on label at bounding box center [529, 203] width 599 height 56
click at [243, 188] on input "checkbox" at bounding box center [243, 188] width 0 height 0
checkbox input "true"
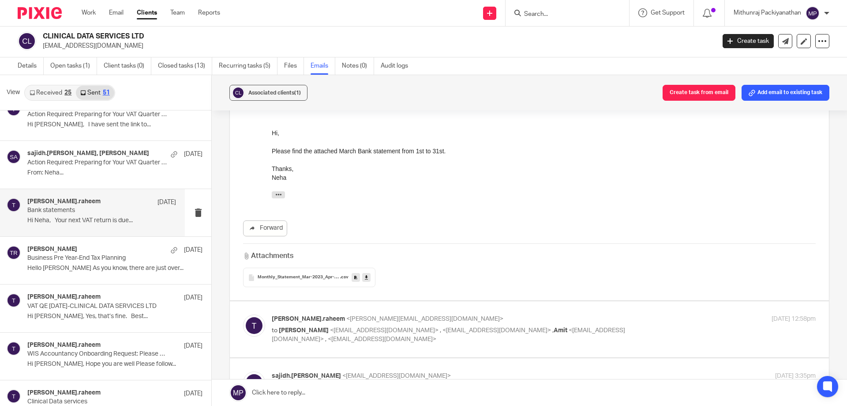
scroll to position [955, 0]
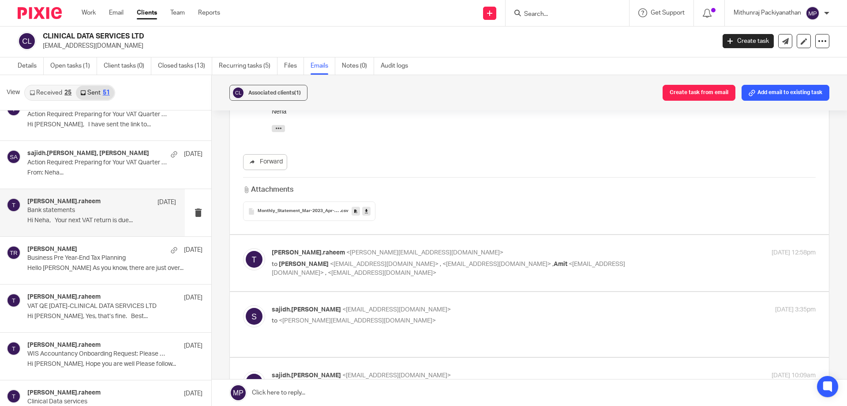
click at [368, 283] on label at bounding box center [529, 263] width 599 height 56
click at [243, 248] on input "checkbox" at bounding box center [243, 248] width 0 height 0
checkbox input "true"
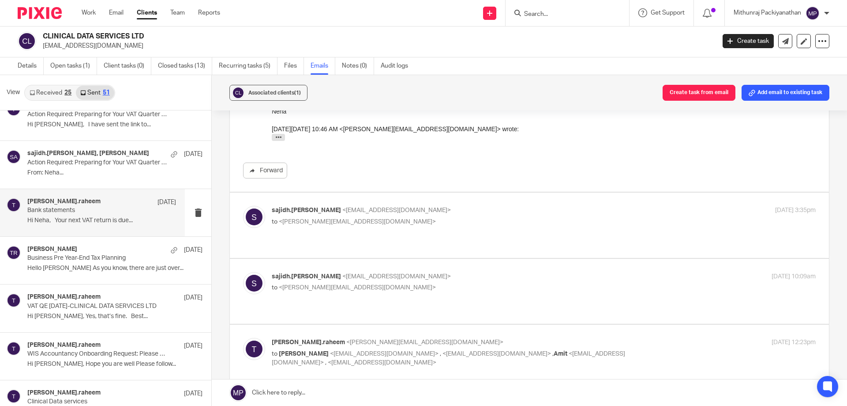
scroll to position [1489, 0]
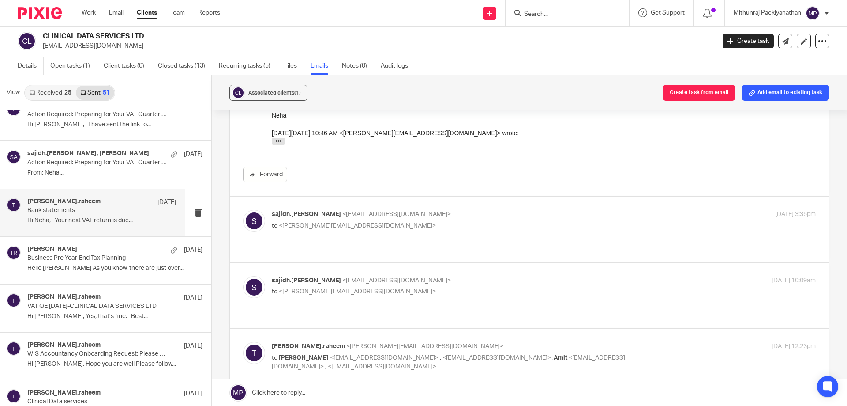
click at [390, 233] on div "sajidh.ahmed <sajidh.ahmed@wis-accountancy.co.uk> to <tuan.raheem@wis-accountan…" at bounding box center [529, 229] width 573 height 38
click at [390, 237] on div "sajidh.ahmed <sajidh.ahmed@wis-accountancy.co.uk> to <tuan.raheem@wis-accountan…" at bounding box center [529, 229] width 573 height 38
click at [390, 245] on label at bounding box center [529, 228] width 599 height 65
click at [243, 210] on input "checkbox" at bounding box center [243, 209] width 0 height 0
checkbox input "true"
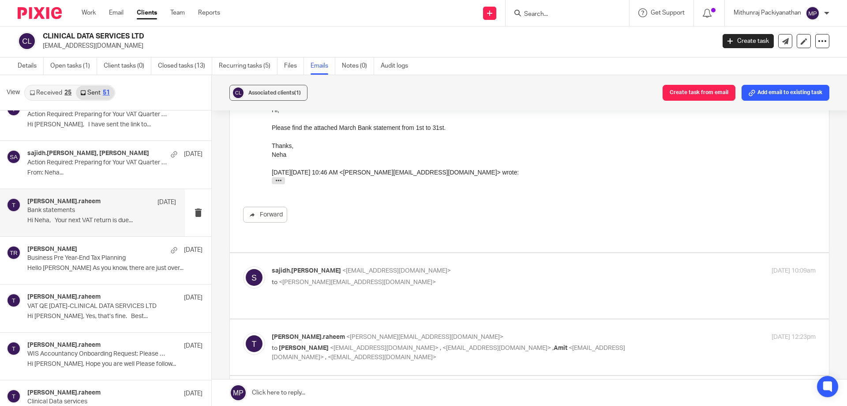
scroll to position [2150, 0]
click at [436, 286] on div "sajidh.ahmed <sajidh.ahmed@wis-accountancy.co.uk> to <tuan.raheem@wis-accountan…" at bounding box center [529, 287] width 573 height 38
click at [434, 292] on label at bounding box center [529, 287] width 599 height 65
click at [243, 268] on input "checkbox" at bounding box center [243, 267] width 0 height 0
checkbox input "true"
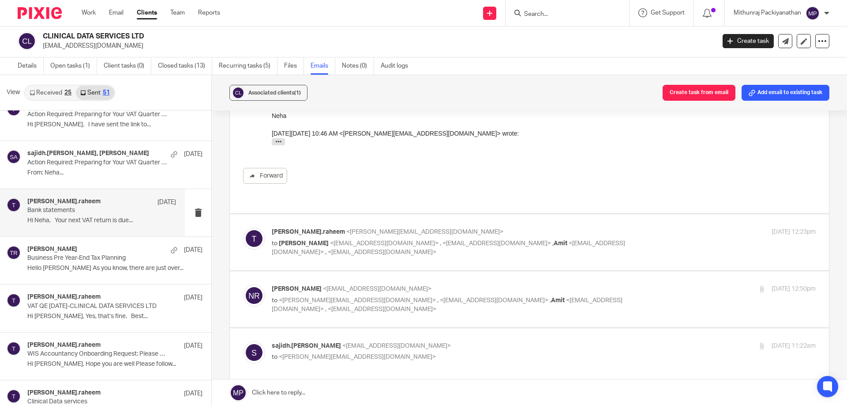
scroll to position [2975, 0]
click at [434, 241] on label at bounding box center [529, 241] width 599 height 56
click at [243, 226] on input "checkbox" at bounding box center [243, 226] width 0 height 0
checkbox input "true"
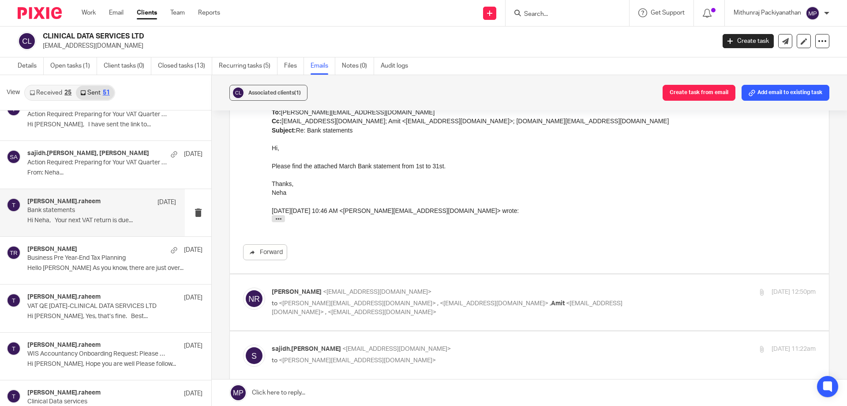
scroll to position [3428, 0]
click at [427, 304] on label at bounding box center [529, 302] width 599 height 56
click at [243, 287] on input "checkbox" at bounding box center [243, 286] width 0 height 0
checkbox input "true"
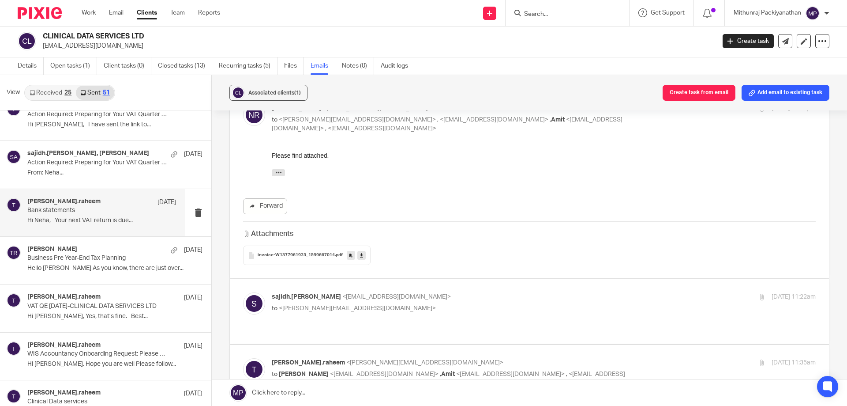
scroll to position [3613, 0]
click at [426, 309] on label at bounding box center [529, 309] width 599 height 65
click at [243, 290] on input "checkbox" at bounding box center [243, 290] width 0 height 0
checkbox input "true"
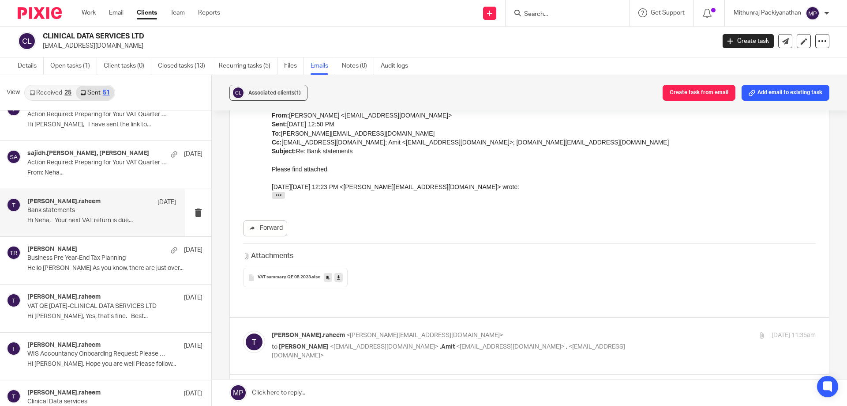
scroll to position [4086, 0]
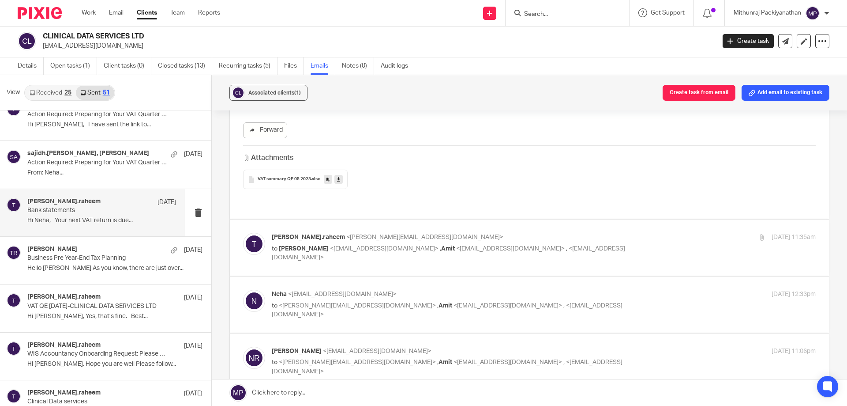
click at [615, 244] on label at bounding box center [529, 247] width 599 height 56
click at [243, 233] on input "checkbox" at bounding box center [243, 232] width 0 height 0
checkbox input "true"
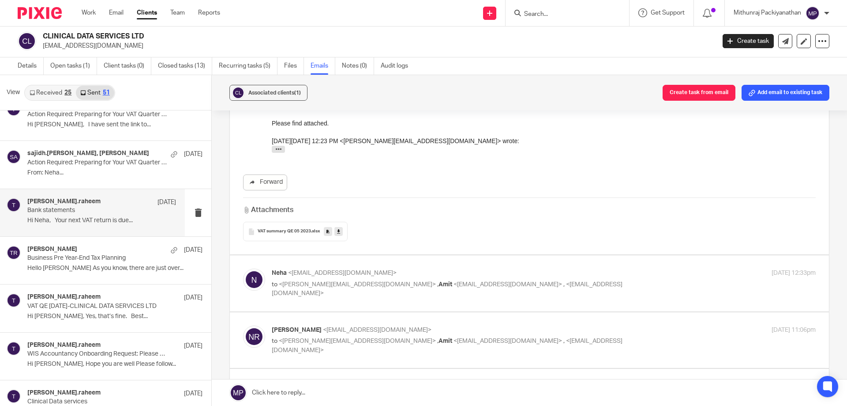
scroll to position [4680, 0]
click at [509, 279] on label at bounding box center [529, 283] width 599 height 56
click at [243, 268] on input "checkbox" at bounding box center [243, 267] width 0 height 0
checkbox input "true"
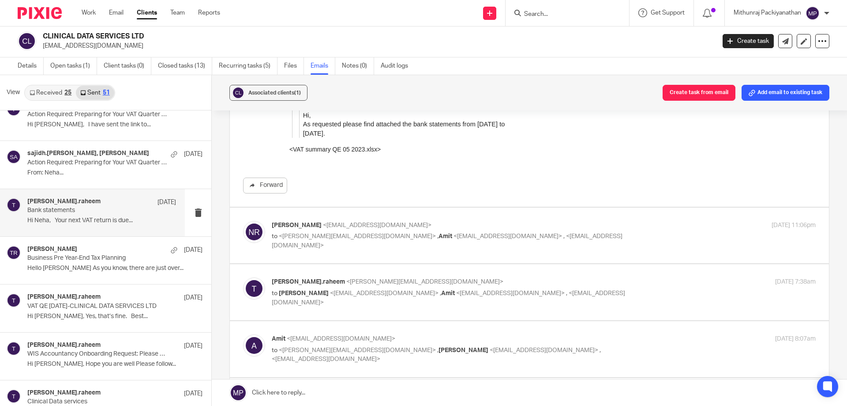
scroll to position [6282, 0]
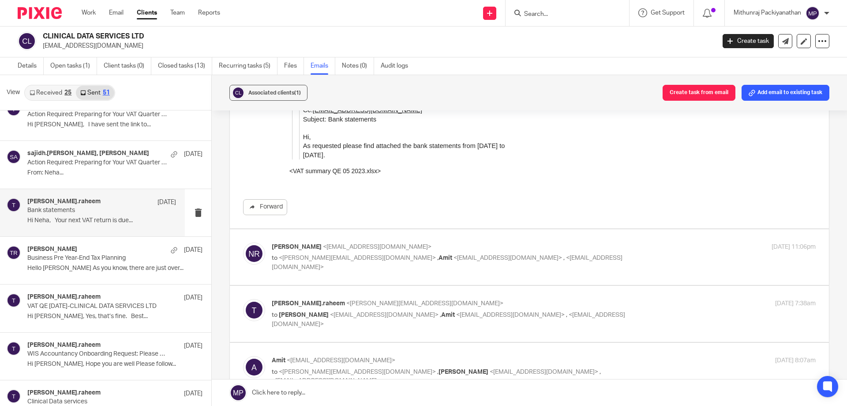
click at [500, 249] on label at bounding box center [529, 257] width 599 height 56
click at [243, 242] on input "checkbox" at bounding box center [243, 242] width 0 height 0
checkbox input "true"
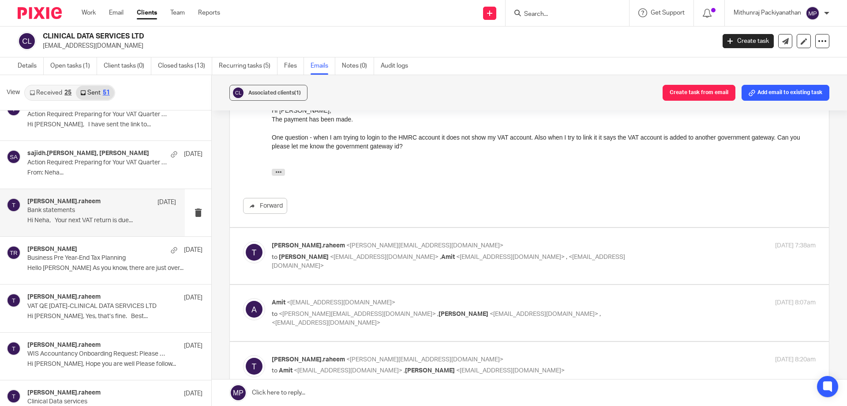
scroll to position [6466, 0]
click at [511, 241] on div "tuan.raheem <tuan.raheem@wis-accountancy.co.uk> to Neha Ranjan <neha83s@gmail.c…" at bounding box center [529, 256] width 573 height 30
click at [507, 256] on label at bounding box center [529, 255] width 599 height 56
click at [243, 241] on input "checkbox" at bounding box center [243, 240] width 0 height 0
checkbox input "true"
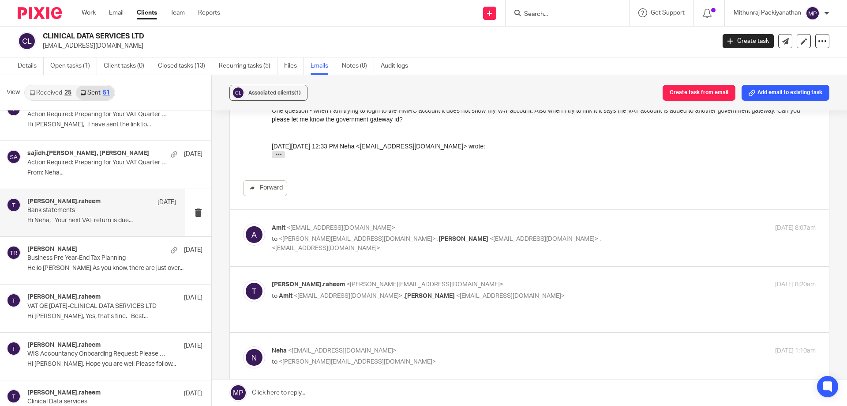
scroll to position [6980, 0]
click at [504, 226] on label at bounding box center [529, 238] width 599 height 56
click at [243, 223] on input "checkbox" at bounding box center [243, 222] width 0 height 0
checkbox input "true"
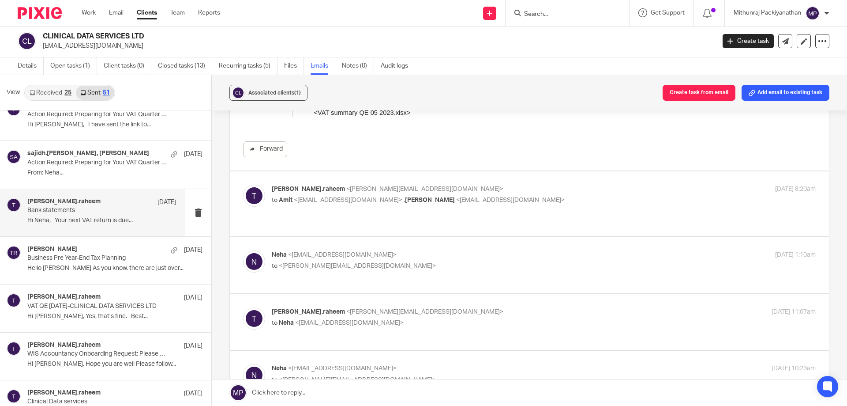
scroll to position [9066, 0]
click at [519, 192] on label at bounding box center [529, 203] width 599 height 65
click at [243, 185] on input "checkbox" at bounding box center [243, 184] width 0 height 0
checkbox input "true"
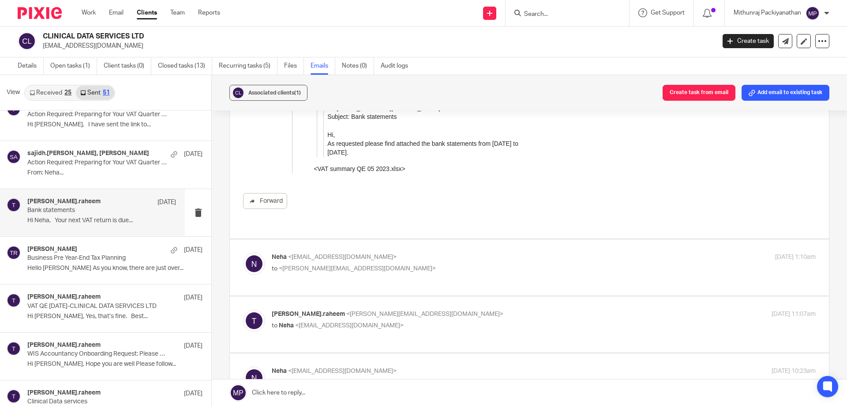
scroll to position [11364, 0]
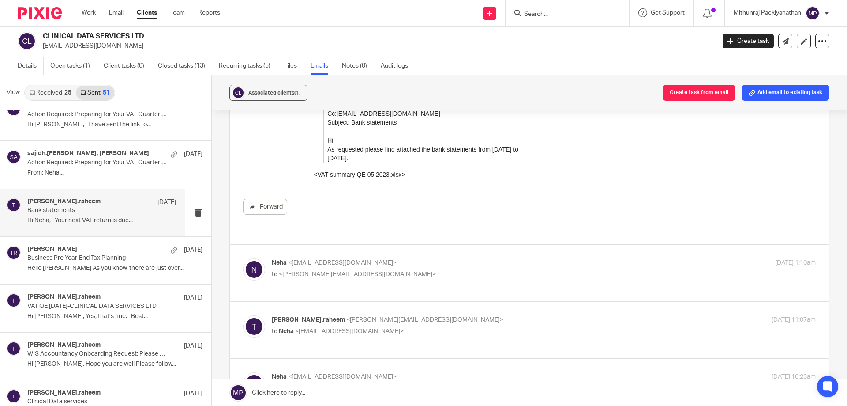
click at [503, 263] on label at bounding box center [529, 273] width 599 height 56
click at [243, 258] on input "checkbox" at bounding box center [243, 258] width 0 height 0
checkbox input "true"
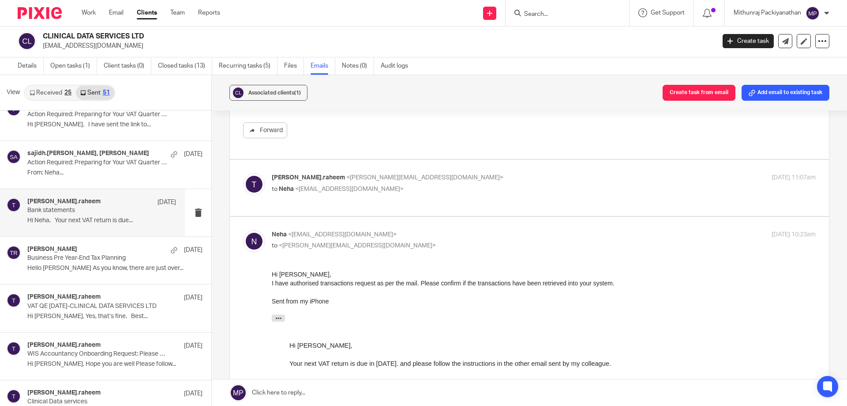
scroll to position [13027, 0]
click at [522, 173] on div "tuan.raheem <tuan.raheem@wis-accountancy.co.uk> to Neha <neha83s@gmail.com> 5 S…" at bounding box center [529, 188] width 573 height 30
click at [519, 179] on label at bounding box center [529, 187] width 599 height 56
click at [243, 173] on input "checkbox" at bounding box center [243, 172] width 0 height 0
checkbox input "true"
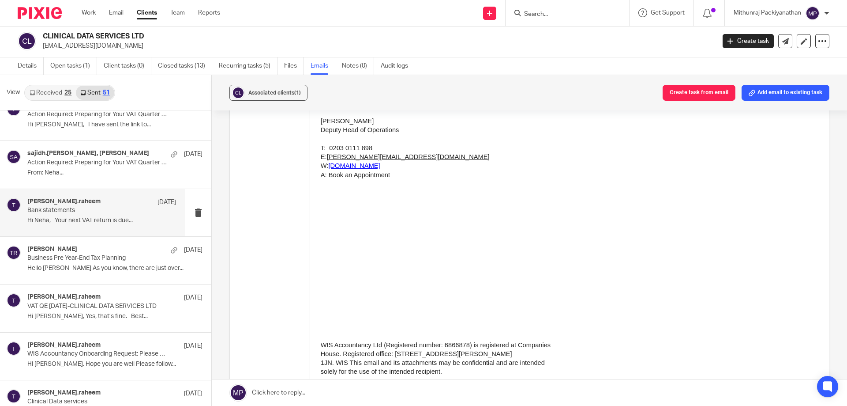
scroll to position [16742, 0]
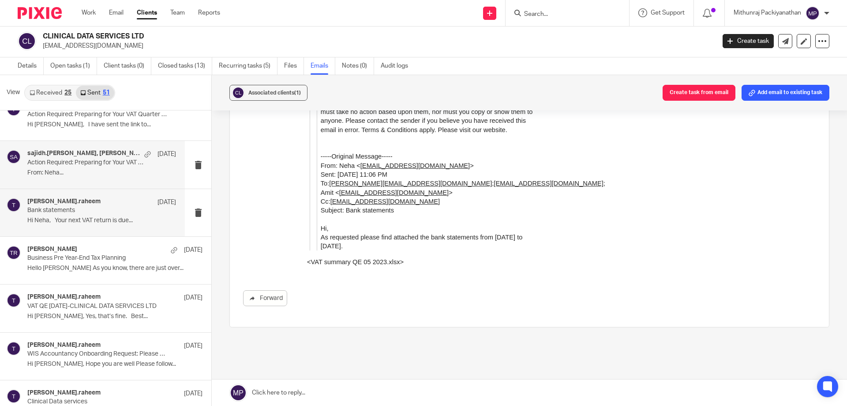
click at [145, 178] on div "sajidh.ahmed, Sajidh Ahamed 6 Sep 2023 Action Required: Preparing for Your VAT …" at bounding box center [101, 165] width 149 height 30
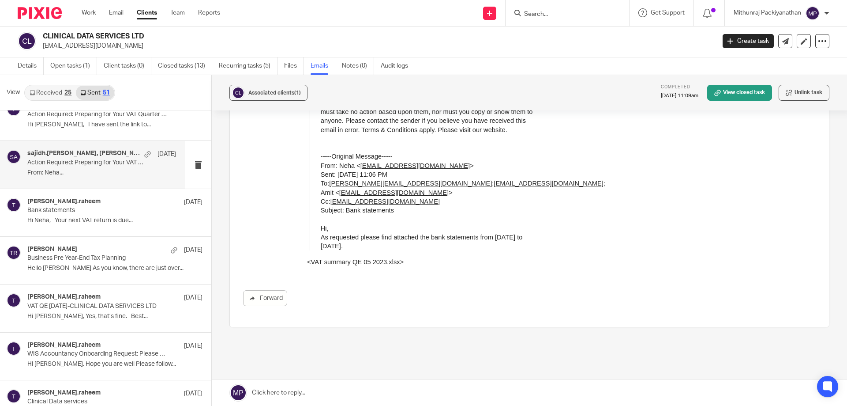
click at [145, 178] on div "sajidh.ahmed, Sajidh Ahamed 6 Sep 2023 Action Required: Preparing for Your VAT …" at bounding box center [101, 165] width 149 height 30
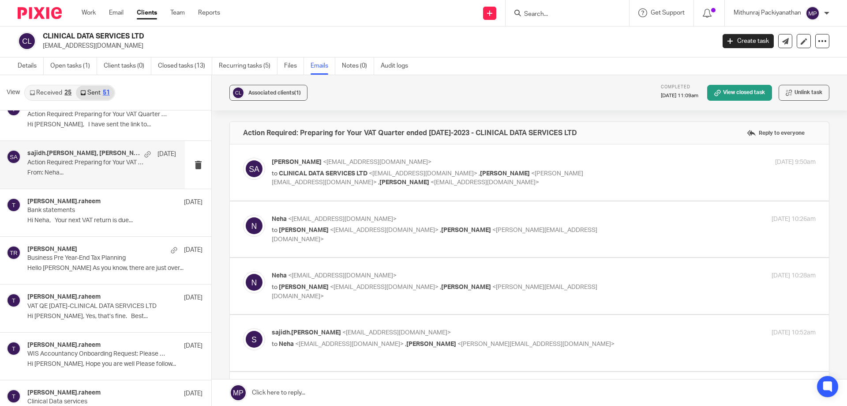
scroll to position [0, 0]
click at [329, 194] on label at bounding box center [529, 172] width 599 height 56
click at [243, 158] on input "checkbox" at bounding box center [243, 157] width 0 height 0
checkbox input "true"
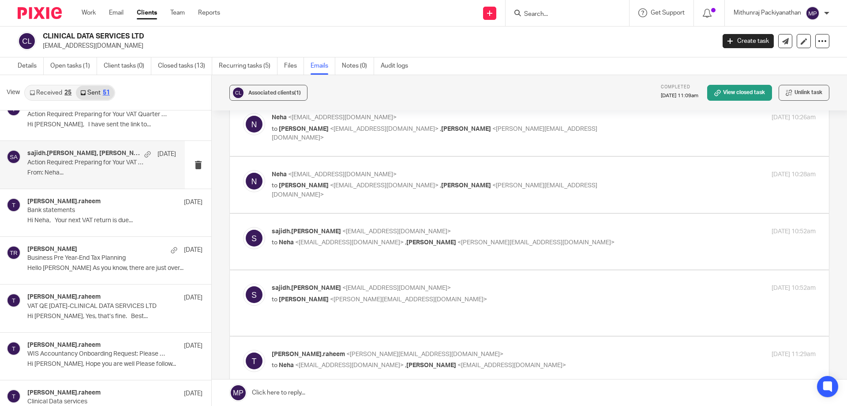
scroll to position [290, 0]
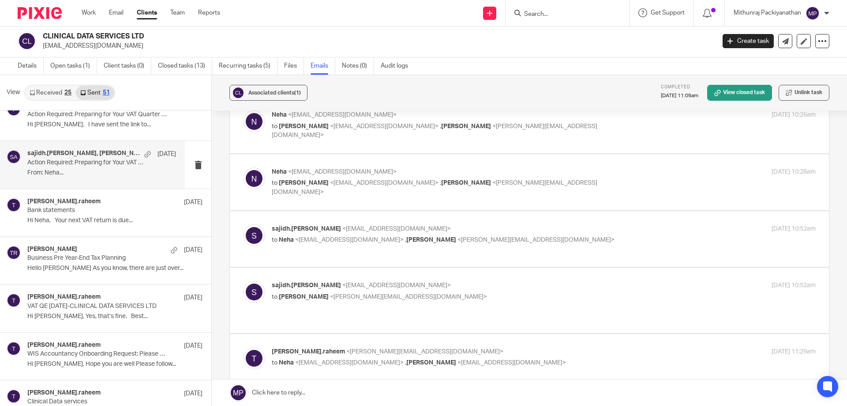
click at [406, 151] on label at bounding box center [529, 125] width 599 height 56
click at [243, 110] on input "checkbox" at bounding box center [243, 110] width 0 height 0
checkbox input "true"
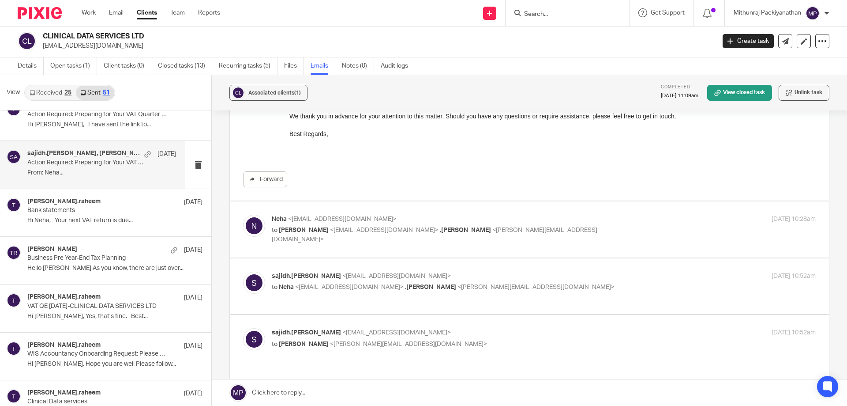
scroll to position [542, 0]
click at [399, 248] on label at bounding box center [529, 229] width 599 height 56
click at [243, 214] on input "checkbox" at bounding box center [243, 214] width 0 height 0
checkbox input "true"
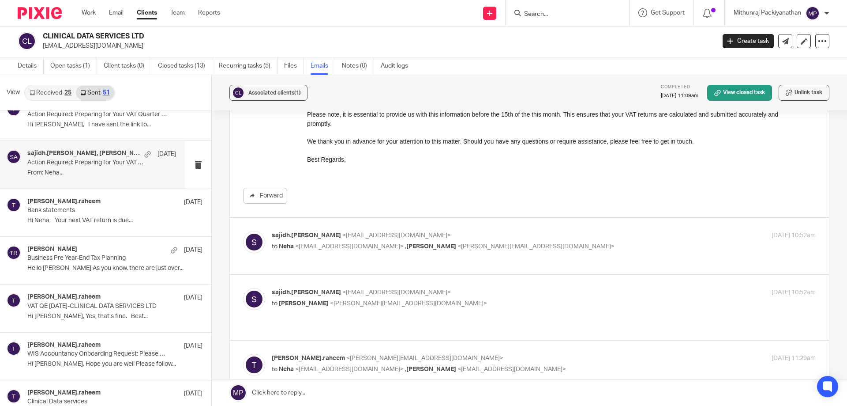
scroll to position [948, 0]
click at [407, 267] on label at bounding box center [529, 245] width 599 height 56
click at [243, 230] on input "checkbox" at bounding box center [243, 230] width 0 height 0
checkbox input "true"
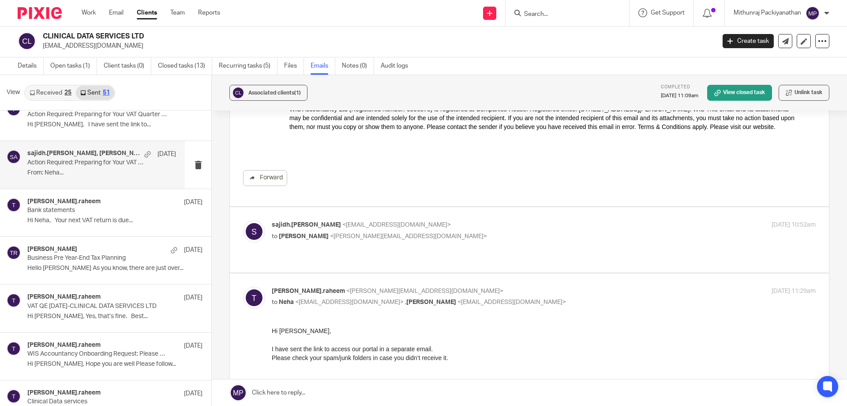
scroll to position [1814, 0]
click at [412, 252] on div "sajidh.ahmed <sajidh.ahmed@wis-accountancy.co.uk> to Tuan Raheem <tuan.raheem@w…" at bounding box center [529, 239] width 573 height 38
click at [412, 258] on div "sajidh.ahmed <sajidh.ahmed@wis-accountancy.co.uk> to Tuan Raheem <tuan.raheem@w…" at bounding box center [529, 239] width 573 height 38
click at [412, 266] on label at bounding box center [529, 239] width 599 height 65
click at [243, 220] on input "checkbox" at bounding box center [243, 219] width 0 height 0
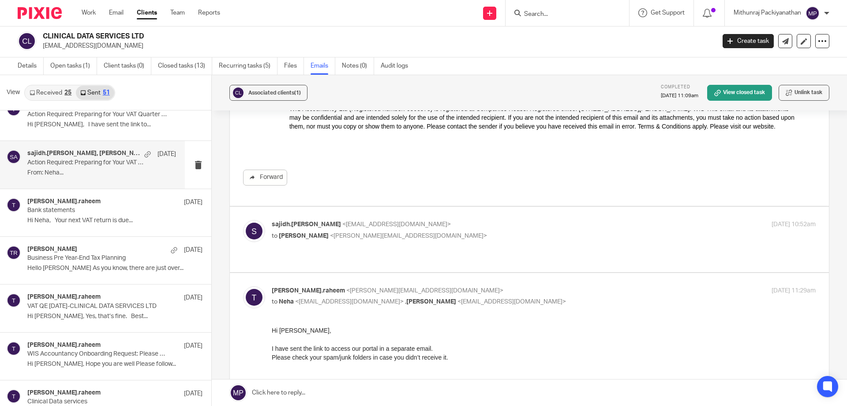
checkbox input "true"
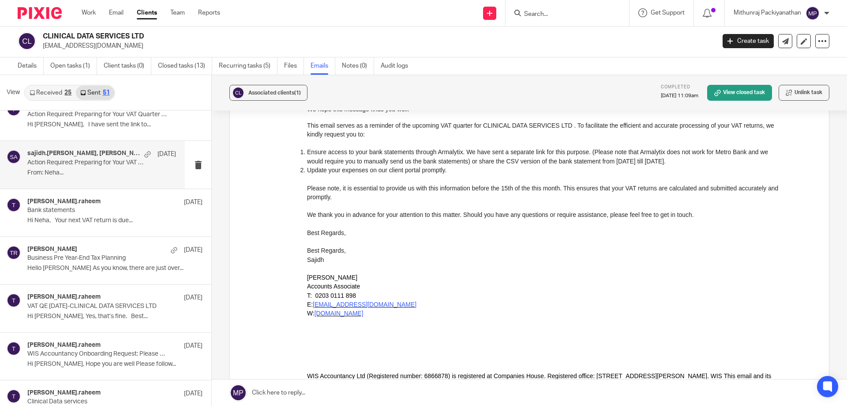
scroll to position [2214, 0]
click at [154, 124] on p "Hi Neha, I have sent the link to..." at bounding box center [101, 125] width 149 height 8
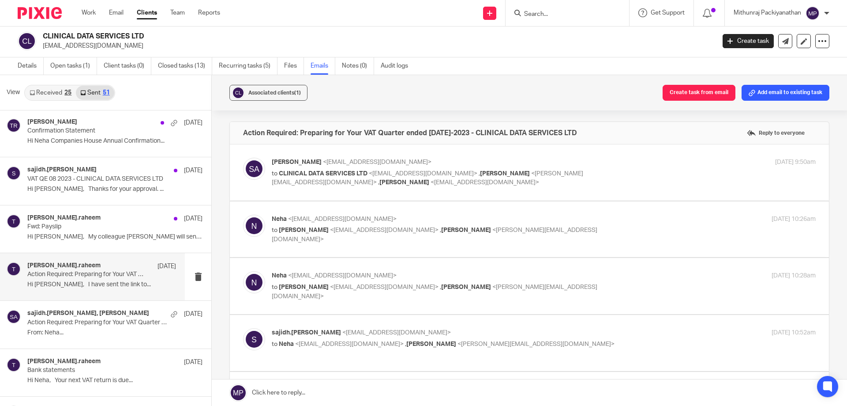
scroll to position [1579, 0]
click at [387, 198] on label at bounding box center [529, 172] width 599 height 56
click at [243, 158] on input "checkbox" at bounding box center [243, 157] width 0 height 0
checkbox input "true"
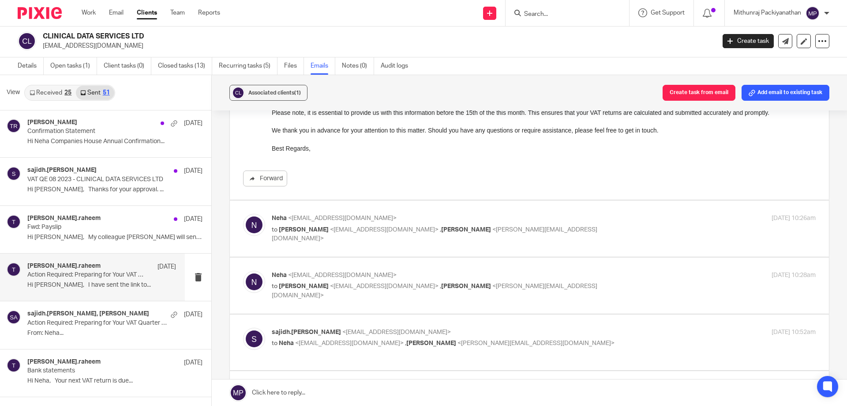
scroll to position [187, 0]
click at [418, 243] on label at bounding box center [529, 228] width 599 height 56
click at [243, 213] on input "checkbox" at bounding box center [243, 213] width 0 height 0
checkbox input "true"
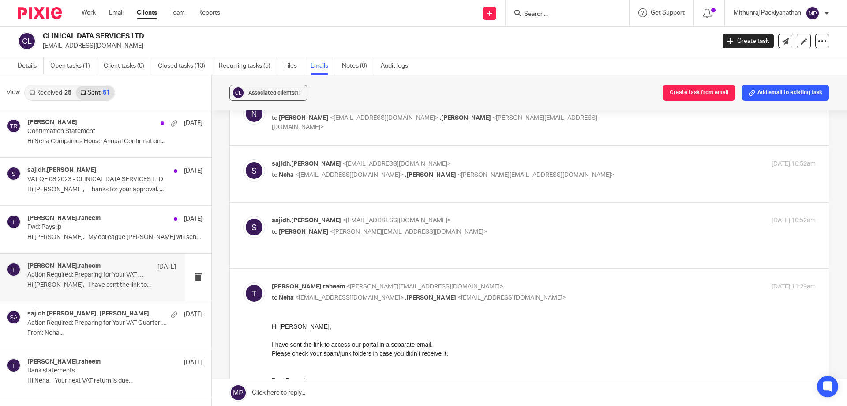
scroll to position [655, 0]
click at [430, 141] on label at bounding box center [529, 117] width 599 height 56
click at [243, 102] on input "checkbox" at bounding box center [243, 102] width 0 height 0
checkbox input "true"
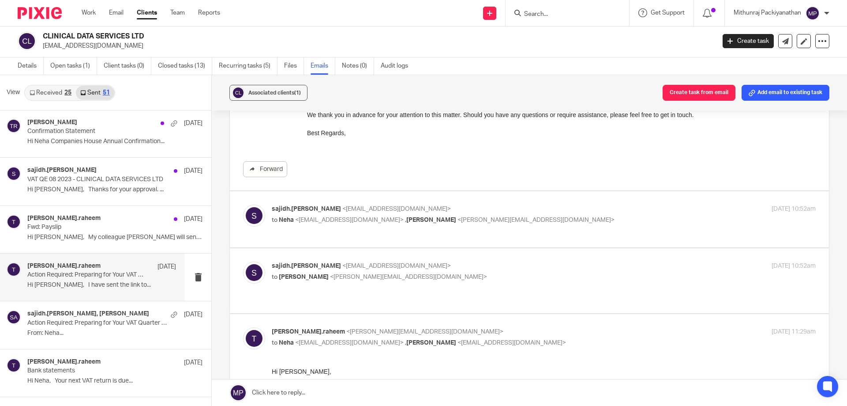
scroll to position [988, 0]
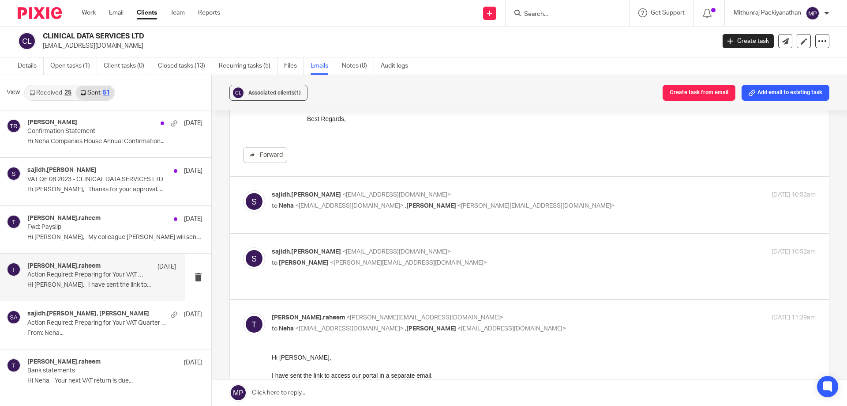
click at [433, 228] on label at bounding box center [529, 205] width 599 height 56
click at [243, 190] on input "checkbox" at bounding box center [243, 190] width 0 height 0
checkbox input "true"
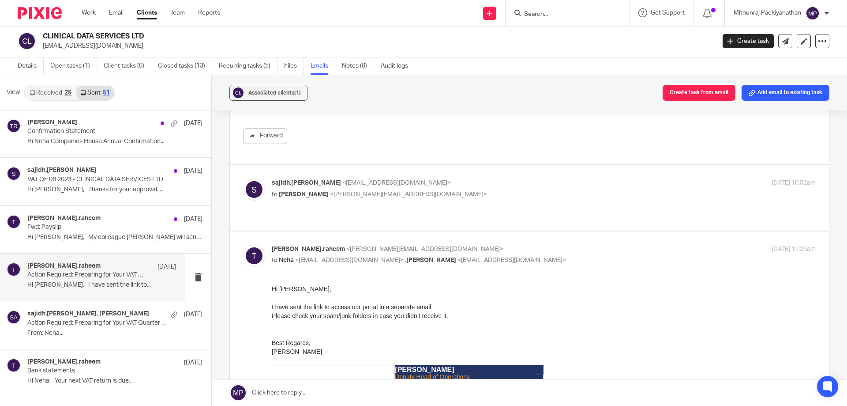
scroll to position [1862, 0]
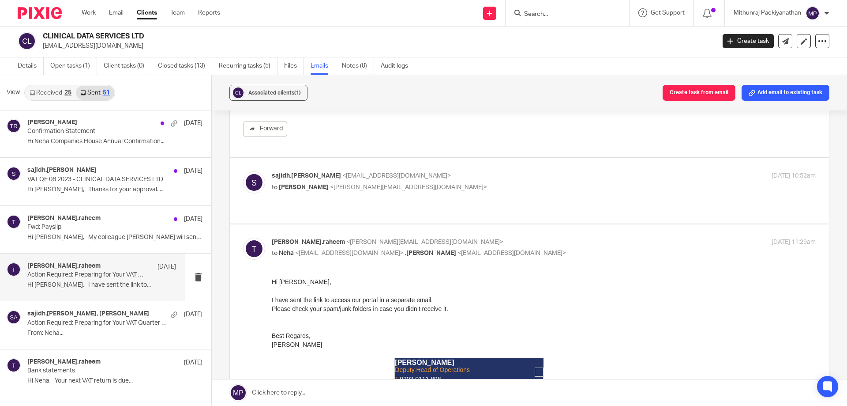
click at [436, 205] on div "sajidh.ahmed <sajidh.ahmed@wis-accountancy.co.uk> to Tuan Raheem <tuan.raheem@w…" at bounding box center [529, 190] width 573 height 38
click at [436, 218] on label at bounding box center [529, 190] width 599 height 65
click at [243, 171] on input "checkbox" at bounding box center [243, 171] width 0 height 0
checkbox input "true"
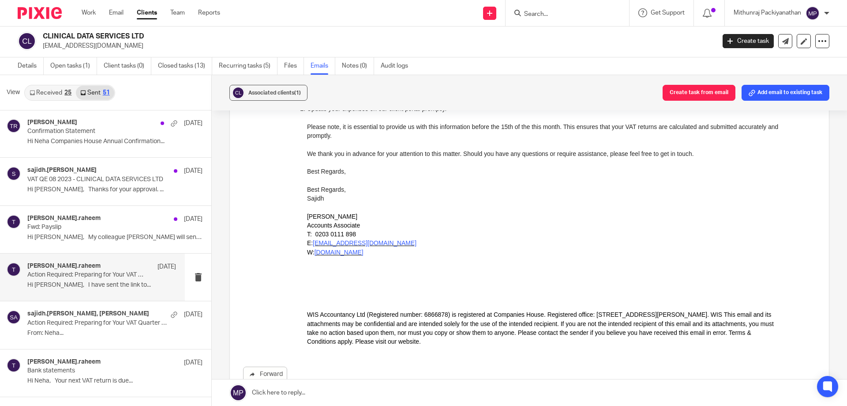
scroll to position [3324, 0]
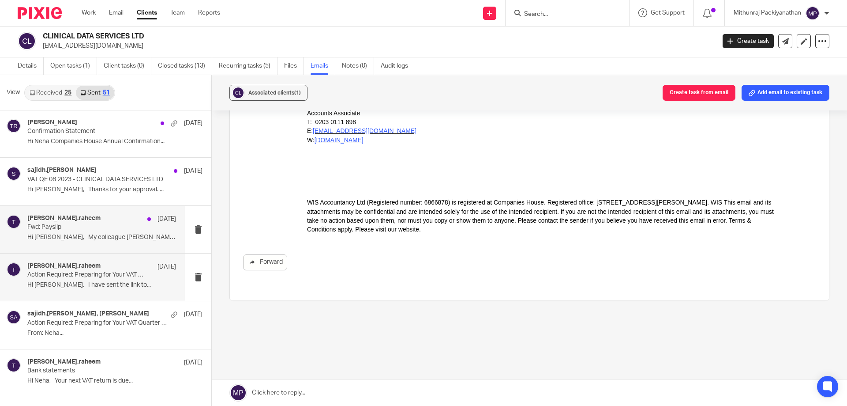
click at [170, 241] on div "tuan.raheem 6 Sep 2023 Fwd: Payslip Hi Neha, My colleague Esther will send..." at bounding box center [92, 229] width 185 height 47
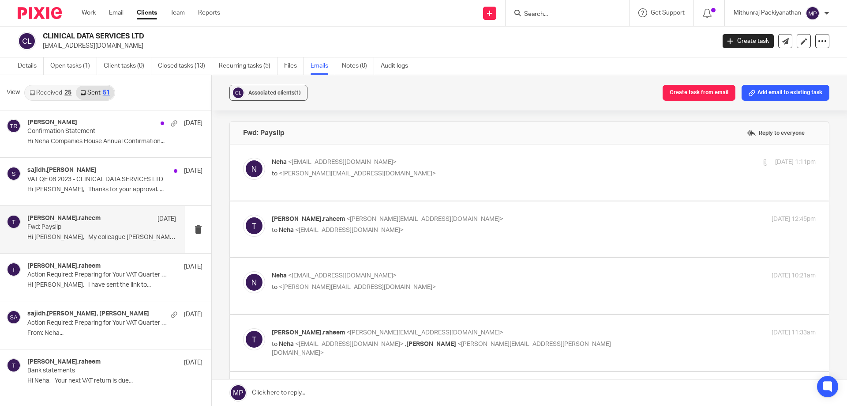
scroll to position [0, 0]
click at [314, 183] on label at bounding box center [529, 172] width 599 height 56
click at [243, 158] on input "checkbox" at bounding box center [243, 157] width 0 height 0
checkbox input "true"
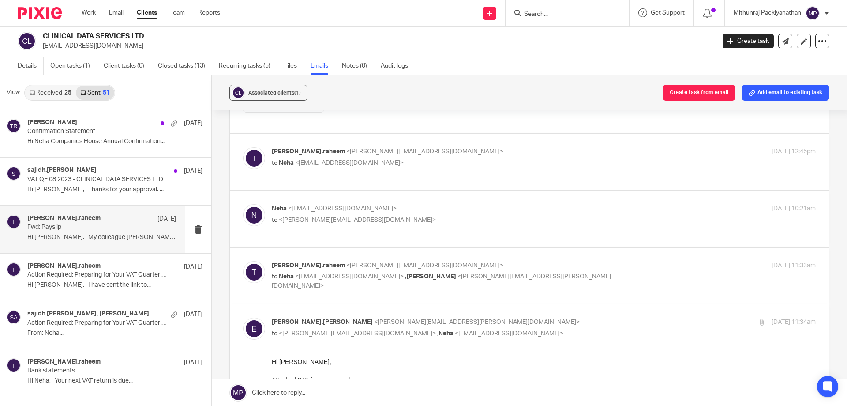
click at [482, 170] on label at bounding box center [529, 162] width 599 height 56
click at [243, 147] on input "checkbox" at bounding box center [243, 147] width 0 height 0
checkbox input "true"
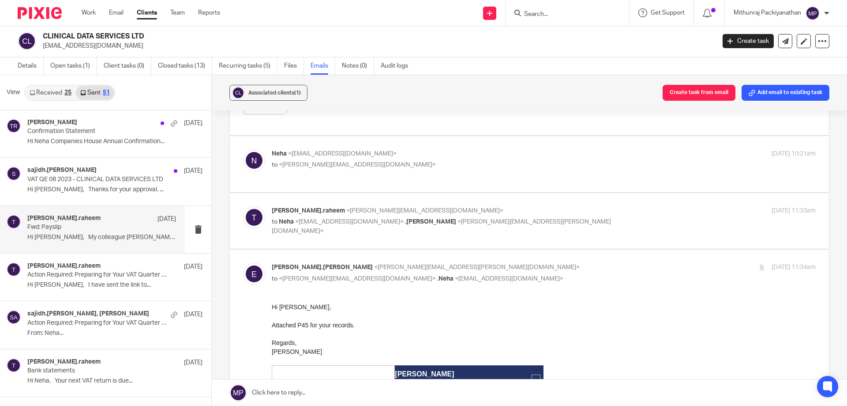
click at [487, 183] on label at bounding box center [529, 164] width 599 height 56
click at [243, 149] on input "checkbox" at bounding box center [243, 149] width 0 height 0
checkbox input "true"
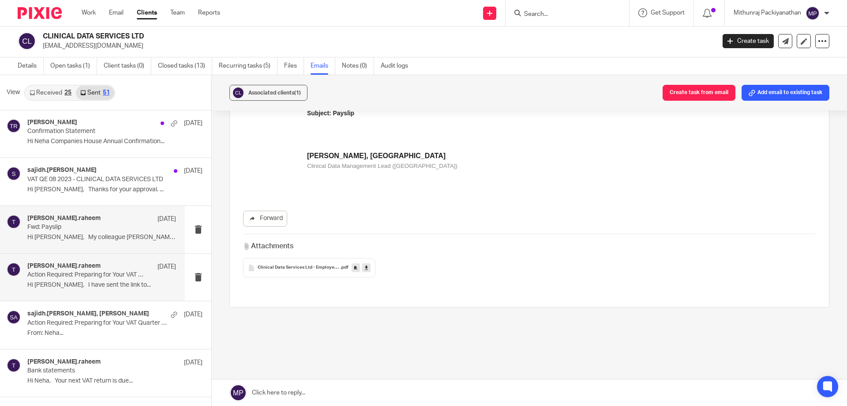
click at [148, 288] on p "Hi Neha, I have sent the link to..." at bounding box center [101, 285] width 149 height 8
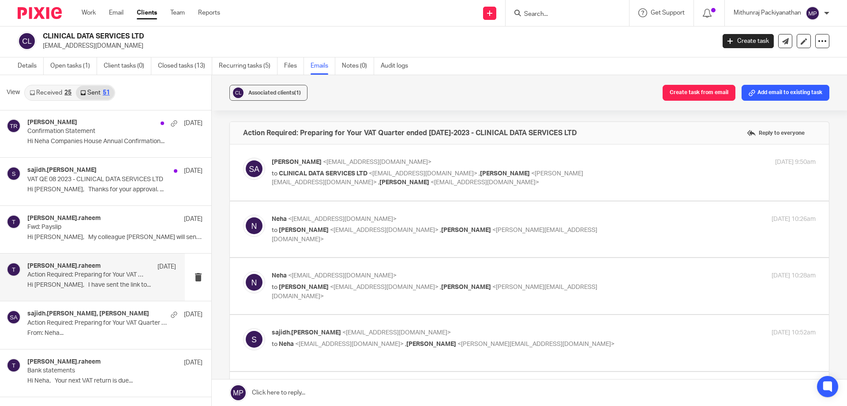
click at [316, 197] on label at bounding box center [529, 172] width 599 height 56
click at [243, 158] on input "checkbox" at bounding box center [243, 157] width 0 height 0
checkbox input "true"
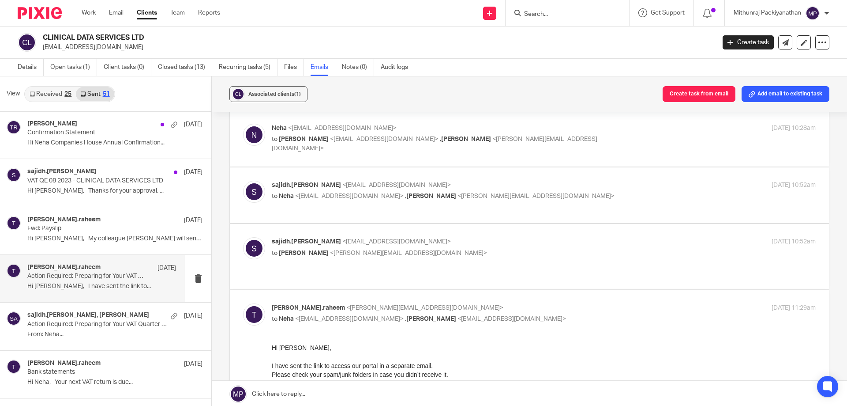
click at [386, 167] on div "sajidh.ahmed <sajidh.ahmed@wis-accountancy.co.uk> to Neha <neha83s@gmail.com> ,…" at bounding box center [530, 195] width 600 height 57
click at [387, 161] on label at bounding box center [529, 138] width 599 height 56
click at [243, 124] on input "checkbox" at bounding box center [243, 123] width 0 height 0
checkbox input "true"
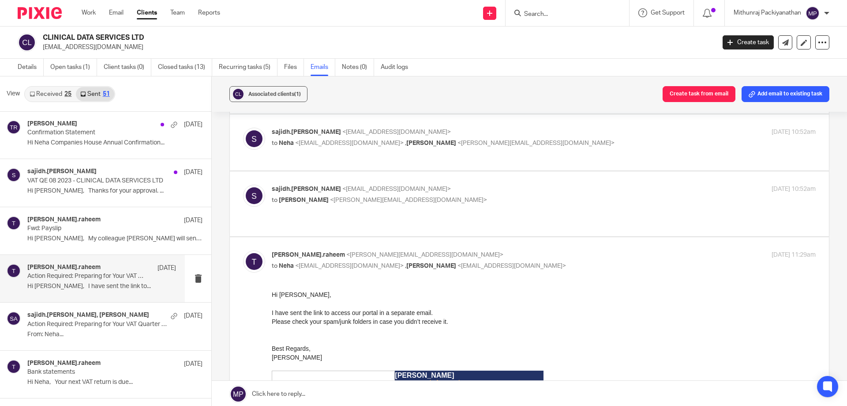
click at [403, 222] on div "sajidh.ahmed <sajidh.ahmed@wis-accountancy.co.uk> to Tuan Raheem <tuan.raheem@w…" at bounding box center [529, 204] width 573 height 38
click at [403, 229] on label at bounding box center [529, 203] width 599 height 65
click at [243, 185] on input "checkbox" at bounding box center [243, 184] width 0 height 0
checkbox input "true"
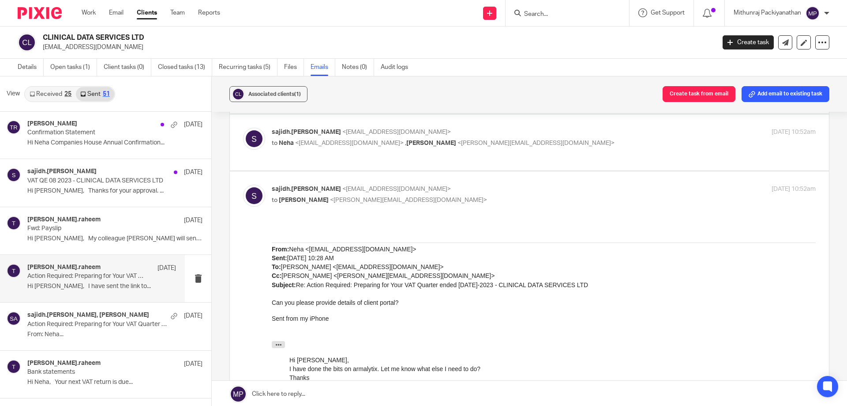
click at [436, 158] on label at bounding box center [529, 142] width 599 height 56
click at [243, 128] on input "checkbox" at bounding box center [243, 127] width 0 height 0
checkbox input "true"
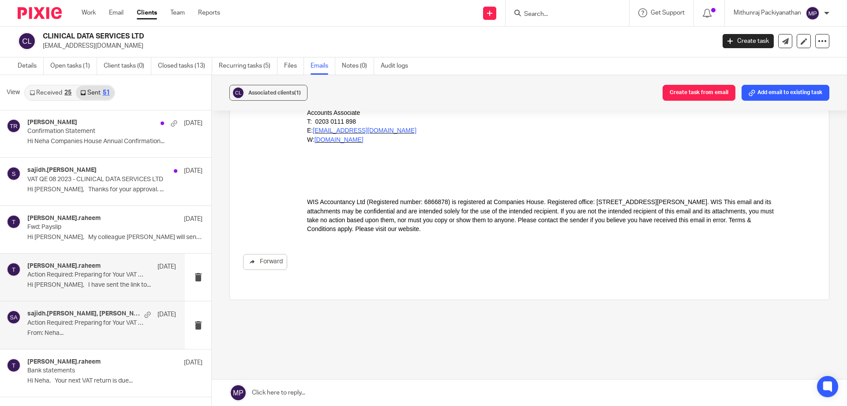
click at [138, 323] on p "Action Required: Preparing for Your VAT Quarter ended 31st Aug-2023 - CLINICAL …" at bounding box center [86, 323] width 119 height 8
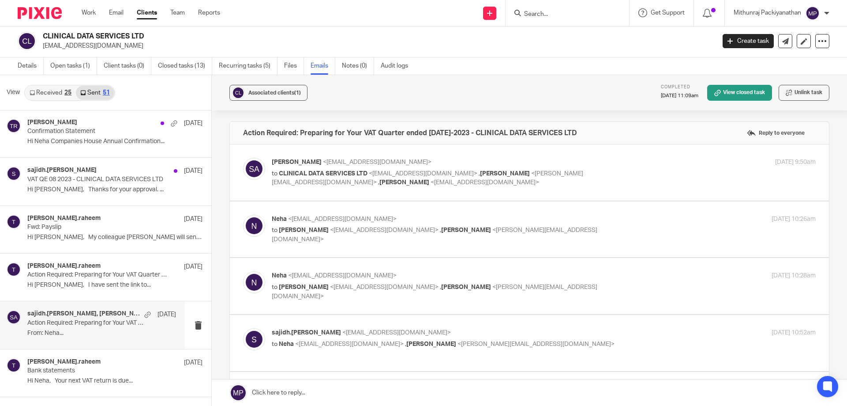
click at [336, 188] on label at bounding box center [529, 172] width 599 height 56
click at [243, 158] on input "checkbox" at bounding box center [243, 157] width 0 height 0
checkbox input "true"
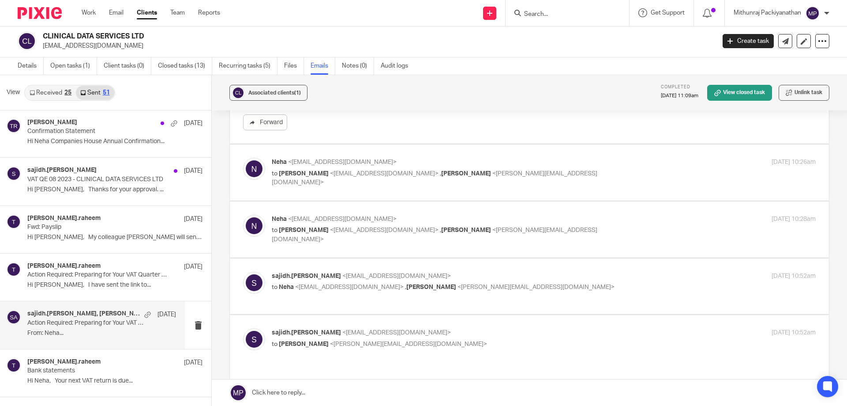
click at [374, 195] on label at bounding box center [529, 172] width 599 height 56
click at [243, 158] on input "checkbox" at bounding box center [243, 157] width 0 height 0
checkbox input "true"
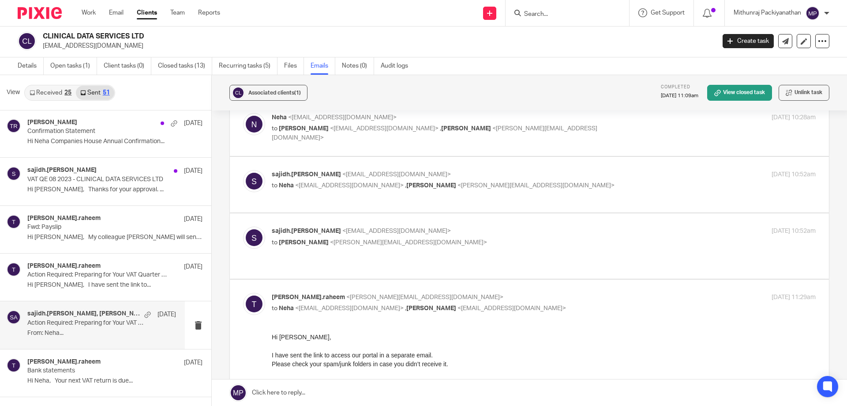
click at [405, 148] on label at bounding box center [529, 128] width 599 height 56
click at [243, 113] on input "checkbox" at bounding box center [243, 113] width 0 height 0
checkbox input "true"
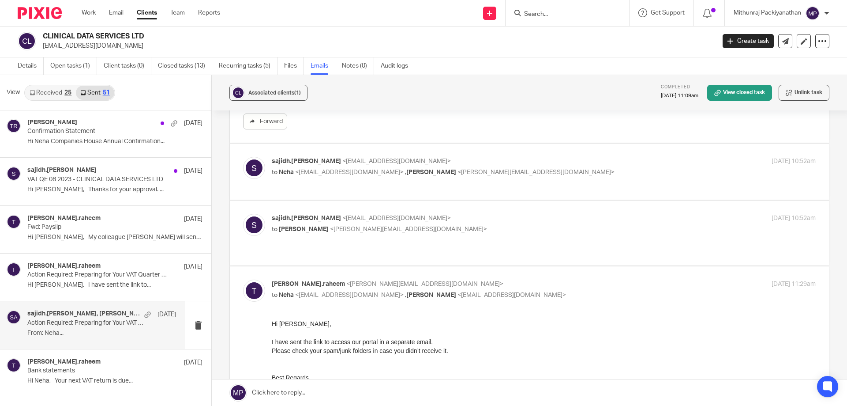
click at [400, 196] on label at bounding box center [529, 171] width 599 height 56
click at [243, 157] on input "checkbox" at bounding box center [243, 156] width 0 height 0
checkbox input "true"
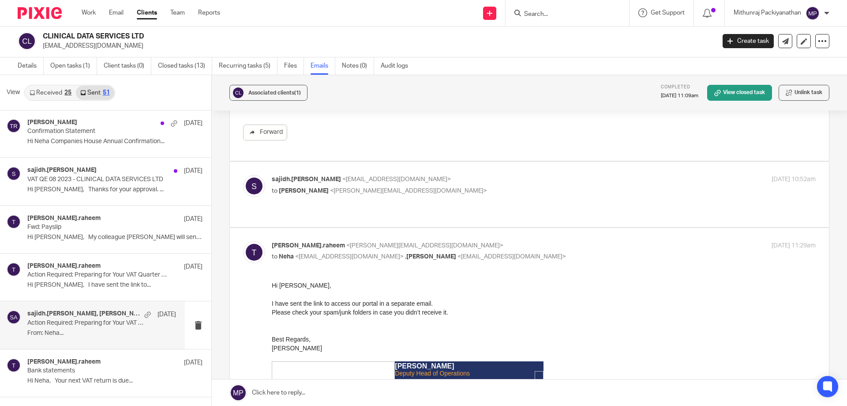
drag, startPoint x: 405, startPoint y: 209, endPoint x: 405, endPoint y: 215, distance: 5.8
click at [405, 215] on div "sajidh.ahmed <sajidh.ahmed@wis-accountancy.co.uk> to Tuan Raheem <tuan.raheem@w…" at bounding box center [529, 194] width 599 height 65
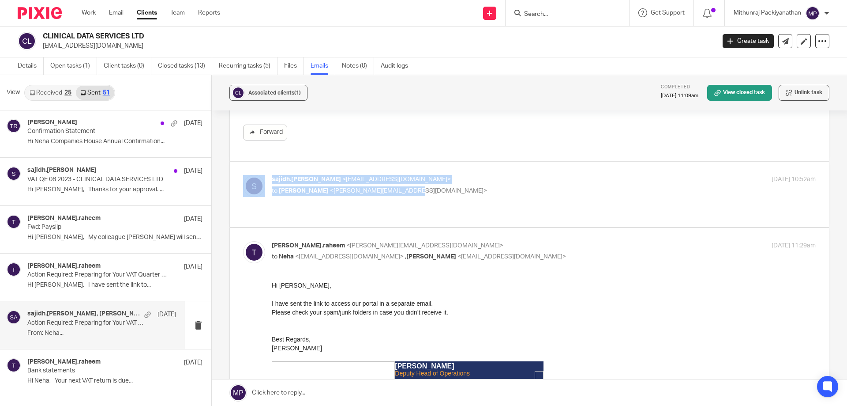
click at [405, 215] on label at bounding box center [529, 194] width 599 height 65
click at [243, 175] on input "checkbox" at bounding box center [243, 174] width 0 height 0
checkbox input "true"
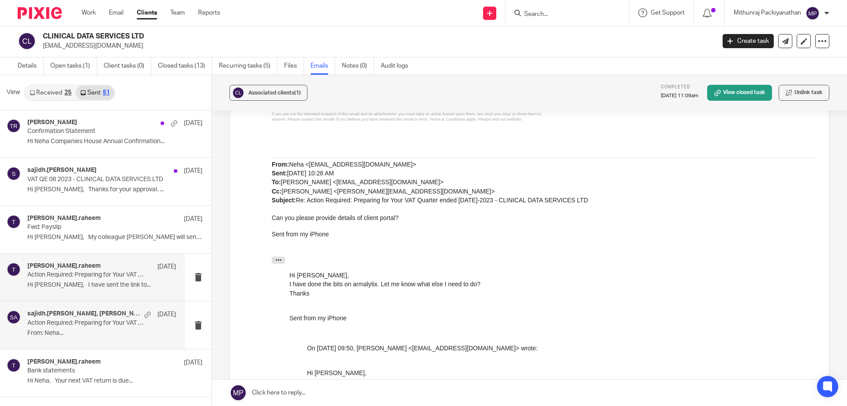
click at [121, 298] on div "tuan.raheem 6 Sep 2023 Action Required: Preparing for Your VAT Quarter ended 31…" at bounding box center [92, 276] width 185 height 47
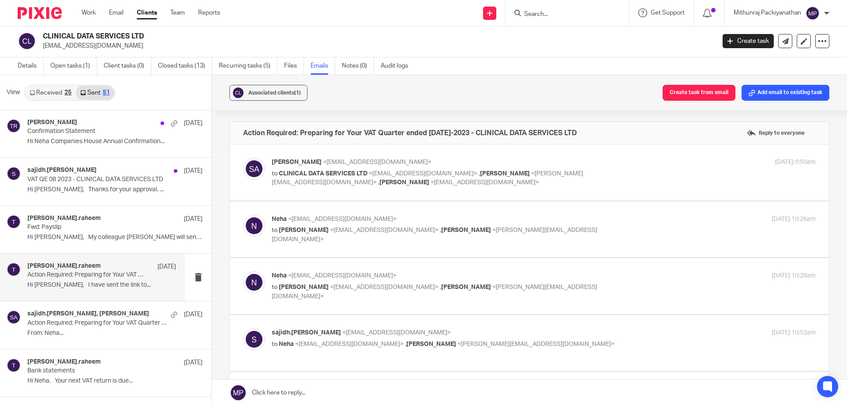
click at [338, 198] on label at bounding box center [529, 172] width 599 height 56
click at [243, 158] on input "checkbox" at bounding box center [243, 157] width 0 height 0
checkbox input "true"
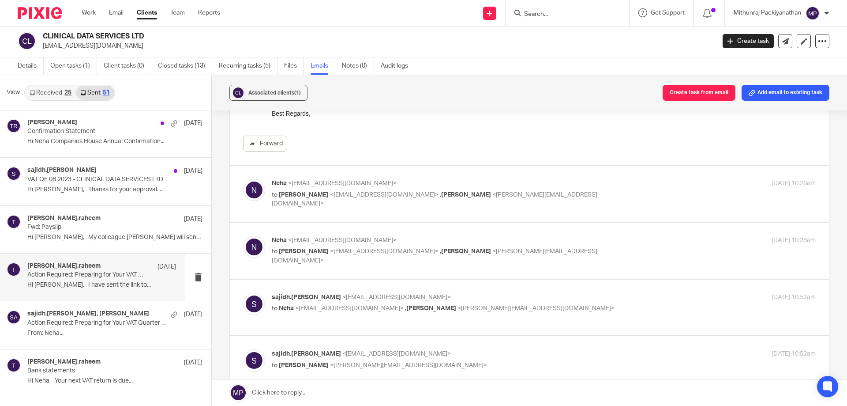
click at [389, 211] on label at bounding box center [529, 194] width 599 height 56
click at [243, 179] on input "checkbox" at bounding box center [243, 178] width 0 height 0
checkbox input "true"
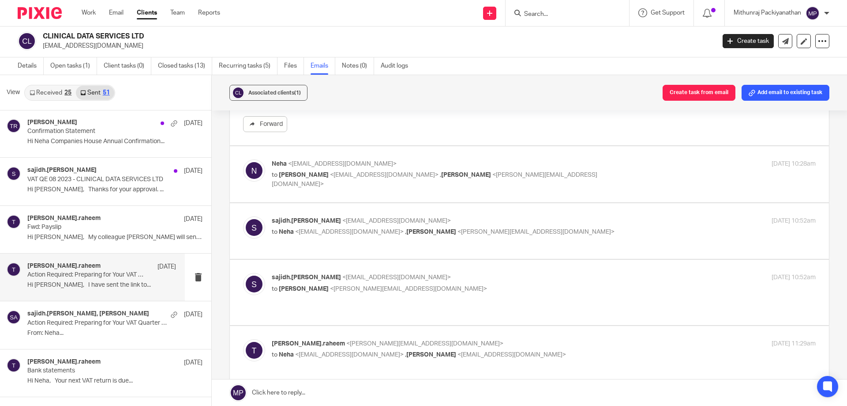
click at [408, 198] on label at bounding box center [529, 174] width 599 height 56
click at [243, 159] on input "checkbox" at bounding box center [243, 159] width 0 height 0
checkbox input "true"
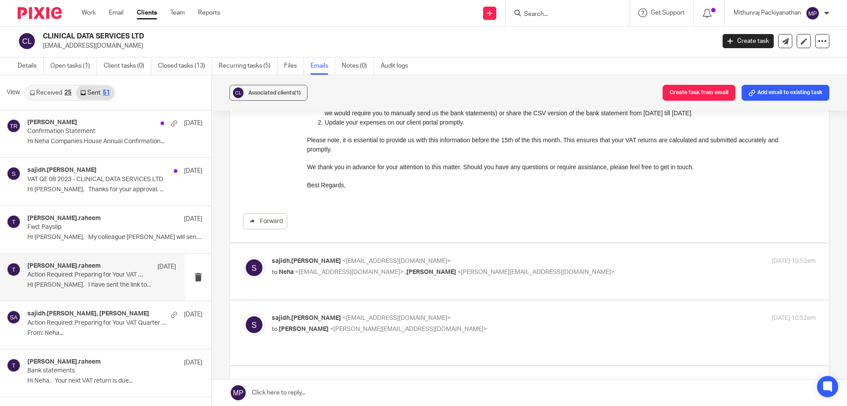
click at [399, 296] on label at bounding box center [529, 271] width 599 height 56
click at [243, 256] on input "checkbox" at bounding box center [243, 256] width 0 height 0
checkbox input "true"
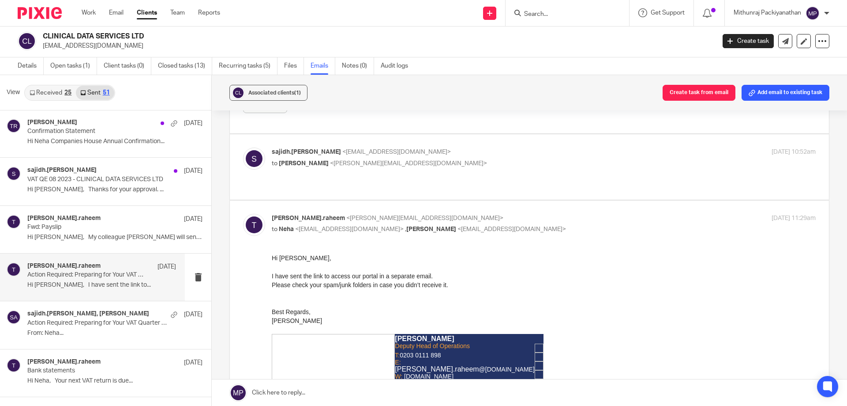
click at [422, 187] on div "sajidh.ahmed <sajidh.ahmed@wis-accountancy.co.uk> to Tuan Raheem <tuan.raheem@w…" at bounding box center [529, 166] width 599 height 65
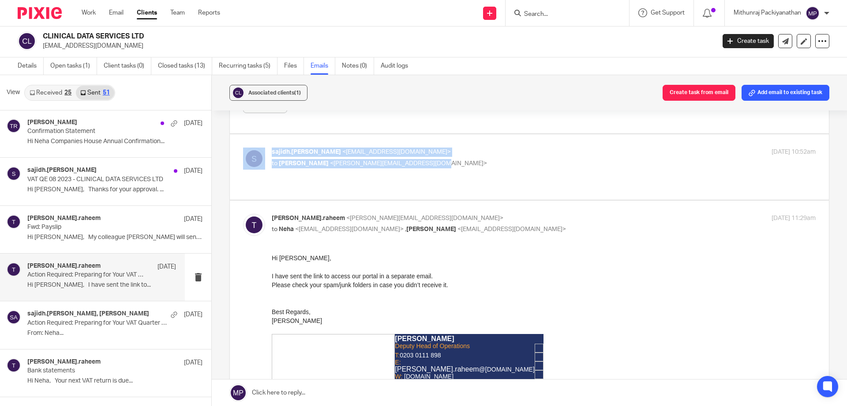
click at [422, 187] on label at bounding box center [529, 166] width 599 height 65
click at [243, 147] on input "checkbox" at bounding box center [243, 147] width 0 height 0
checkbox input "true"
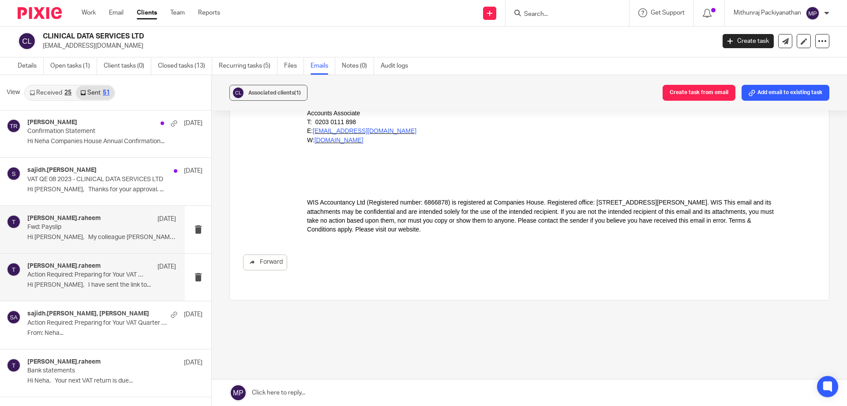
click at [143, 246] on div "tuan.raheem 6 Sep 2023 Fwd: Payslip Hi Neha, My colleague Esther will send..." at bounding box center [92, 229] width 185 height 47
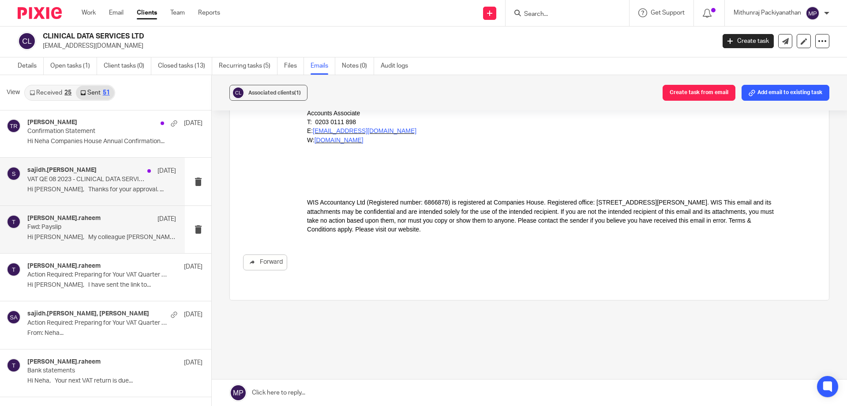
click at [147, 203] on div "sajidh.ahmed 19 Sep 2023 VAT QE 08 2023 - CLINICAL DATA SERVICES LTD Hi Neha, T…" at bounding box center [92, 181] width 185 height 47
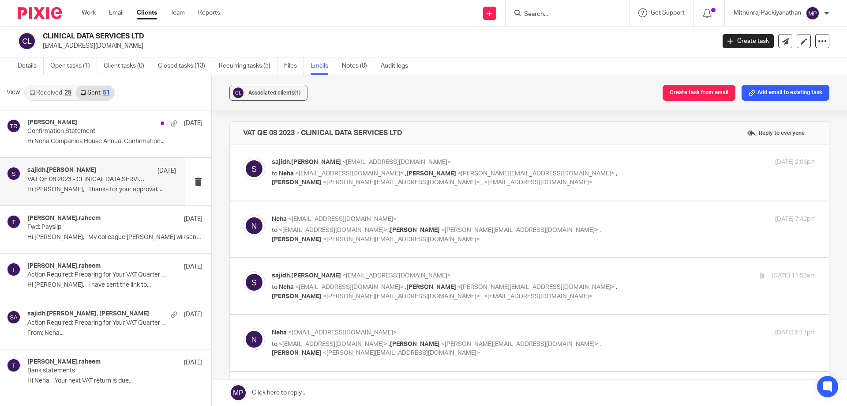
click at [293, 191] on label at bounding box center [529, 172] width 599 height 56
click at [243, 158] on input "checkbox" at bounding box center [243, 157] width 0 height 0
checkbox input "true"
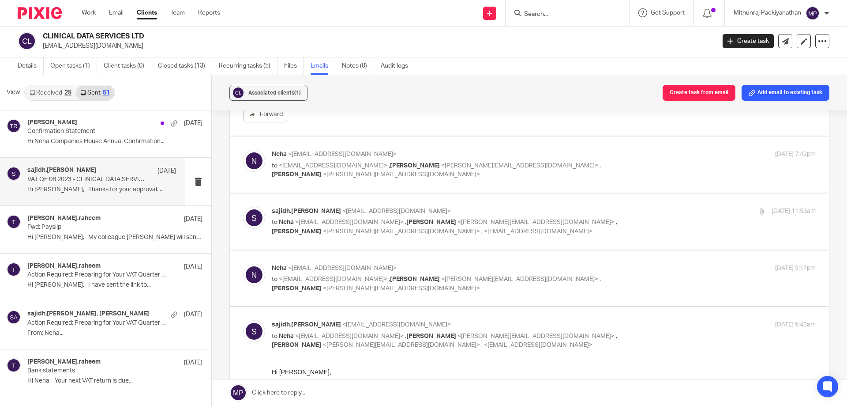
click at [349, 192] on label at bounding box center [529, 164] width 599 height 56
click at [243, 150] on input "checkbox" at bounding box center [243, 149] width 0 height 0
checkbox input "true"
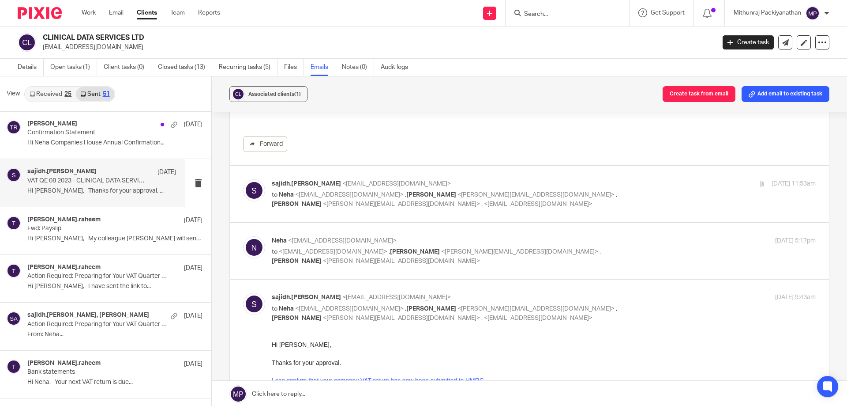
scroll to position [948, 0]
click at [642, 219] on label at bounding box center [529, 194] width 599 height 56
click at [243, 179] on input "checkbox" at bounding box center [243, 178] width 0 height 0
checkbox input "true"
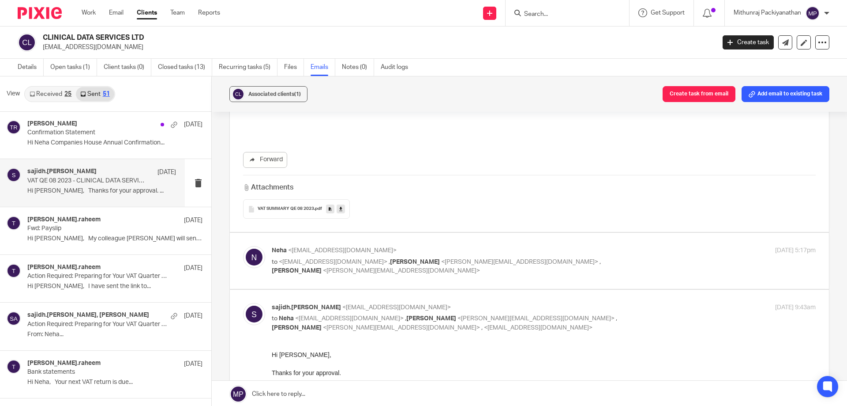
scroll to position [1911, 0]
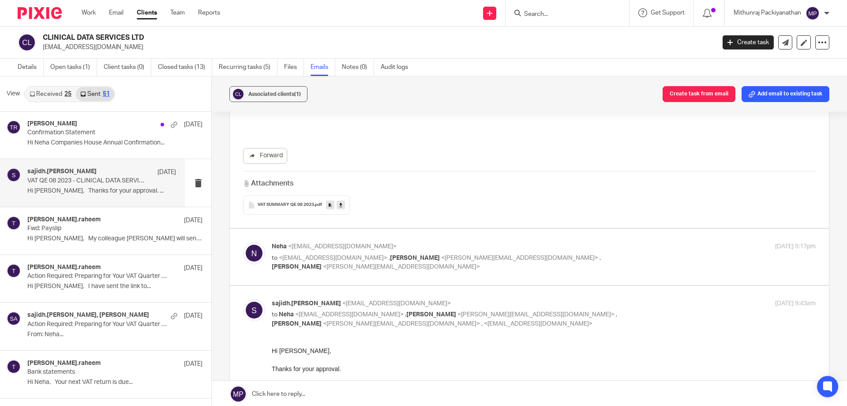
click at [519, 271] on p "to <sajidh.ahmed@wis-accountancy.co.uk> , Tuan Raheem <tuan.raheem@wis-accounta…" at bounding box center [453, 262] width 363 height 18
checkbox input "true"
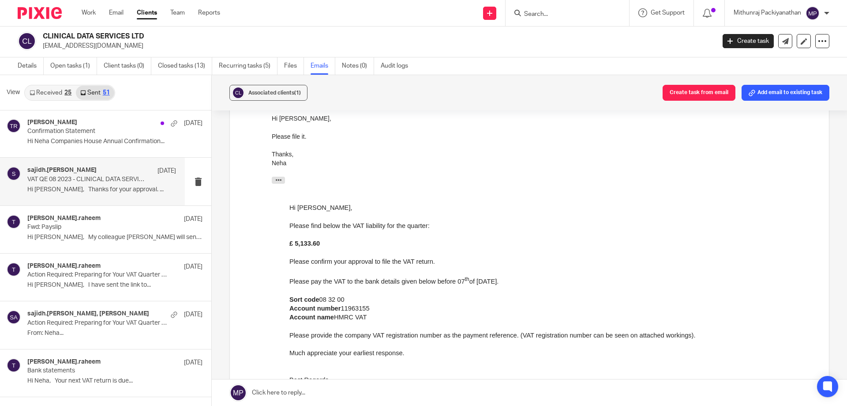
scroll to position [2032, 0]
